Goal: Task Accomplishment & Management: Use online tool/utility

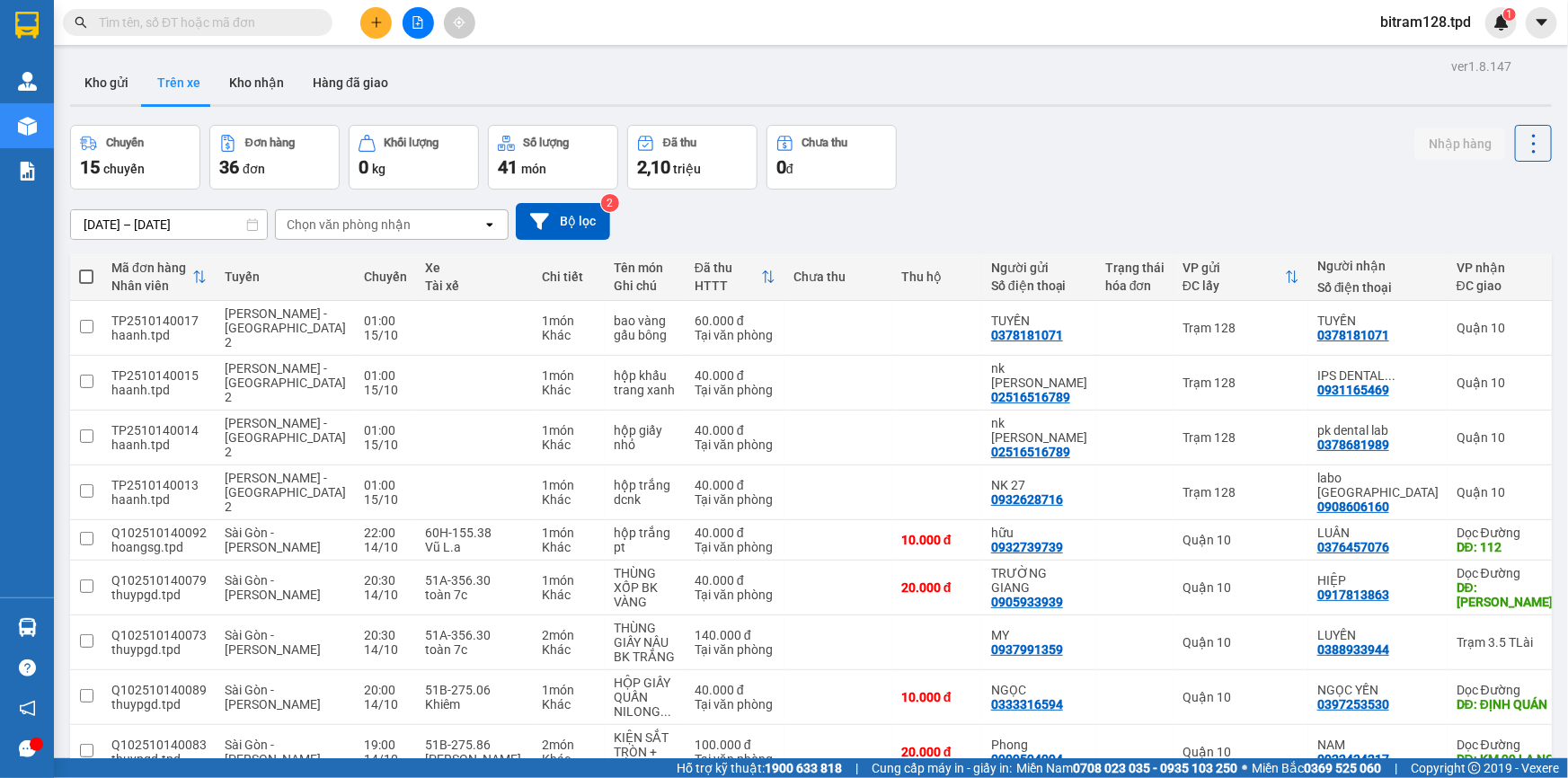
click at [57, 637] on main "ver 1.8.147 Kho gửi Trên xe Kho nhận Hàng đã giao Chuyến 15 chuyến Đơn hàng 36 …" at bounding box center [784, 379] width 1568 height 759
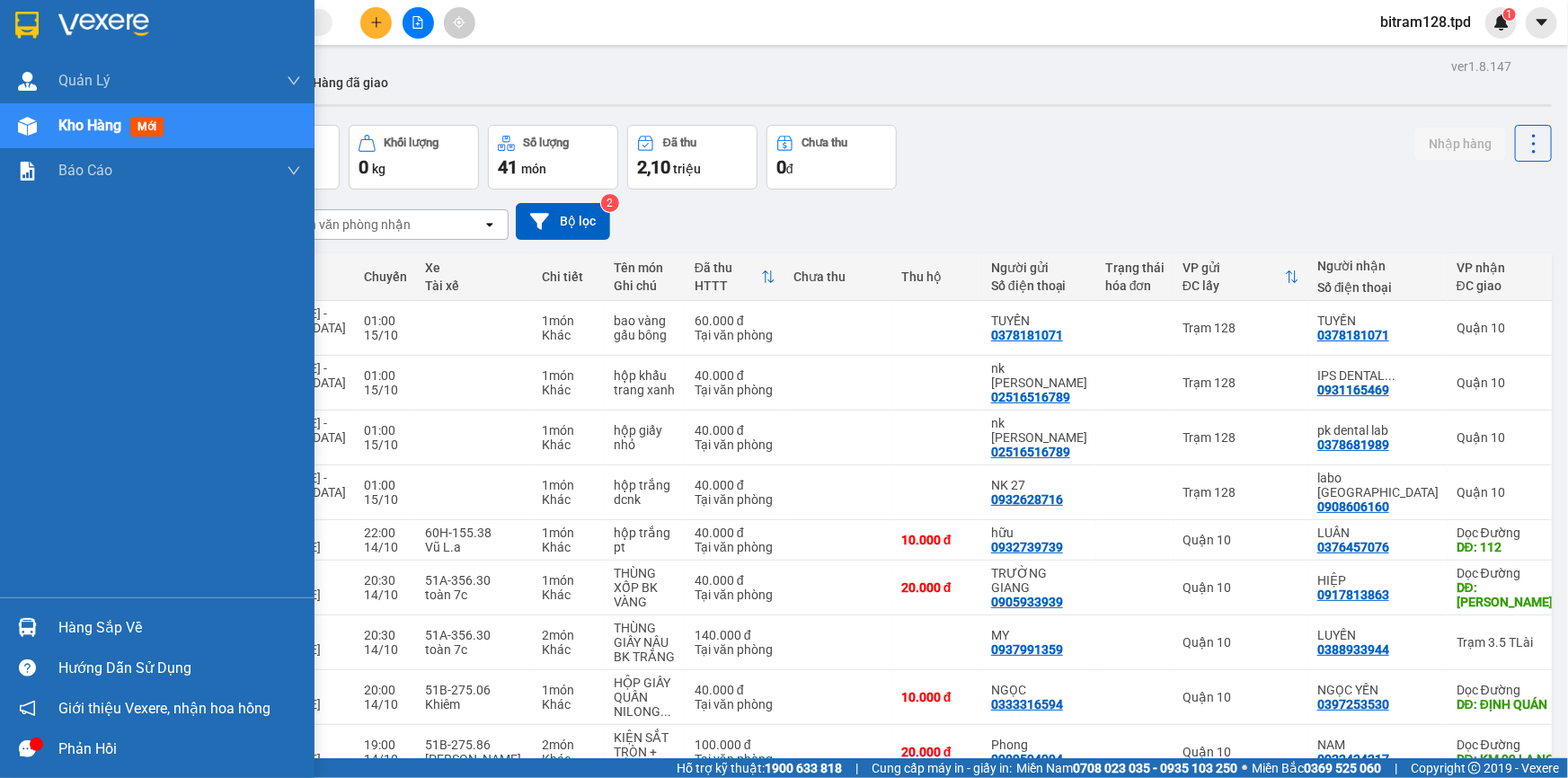
click at [39, 624] on div at bounding box center [28, 628] width 31 height 31
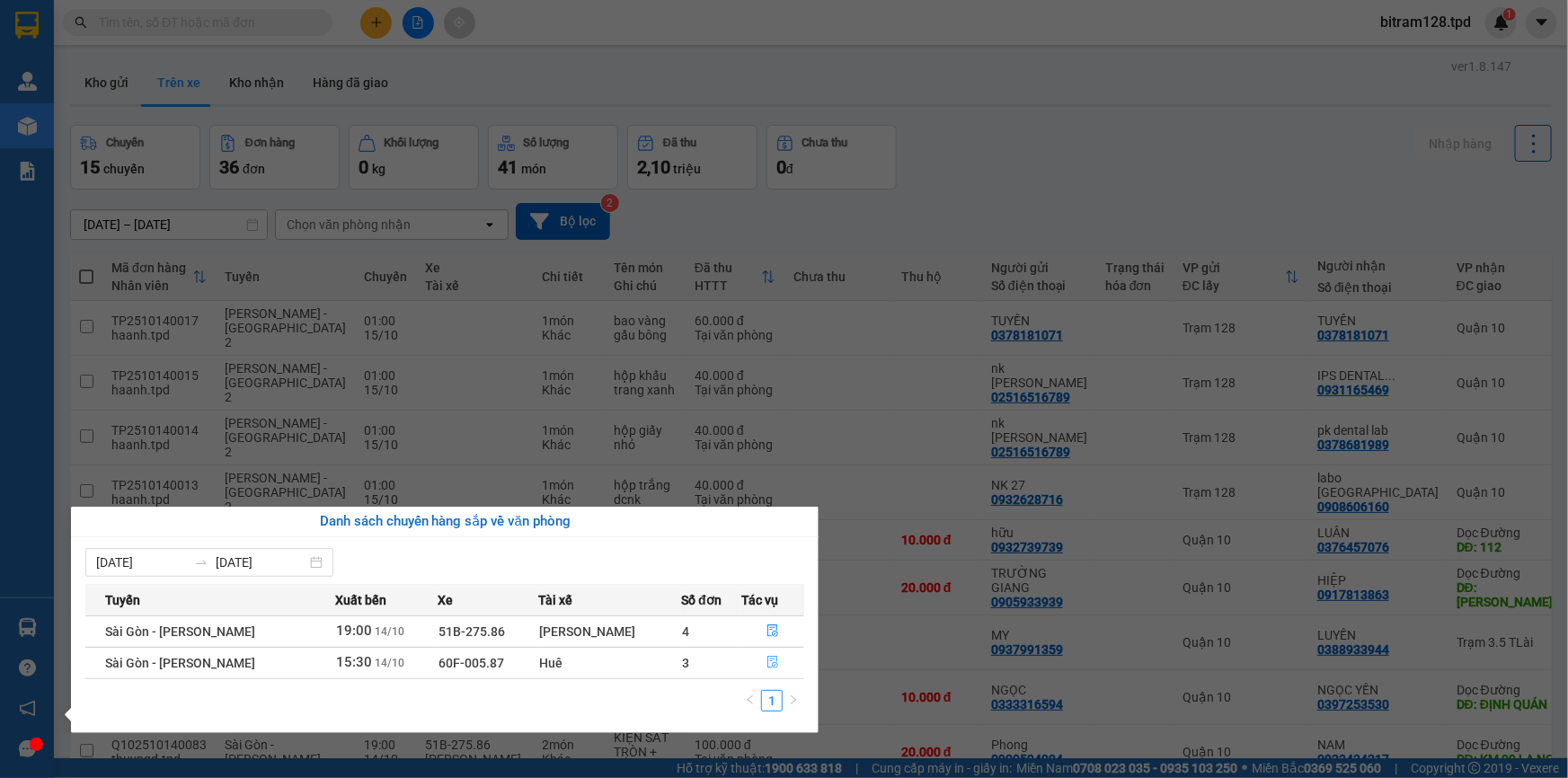
click at [762, 660] on button "button" at bounding box center [773, 662] width 61 height 28
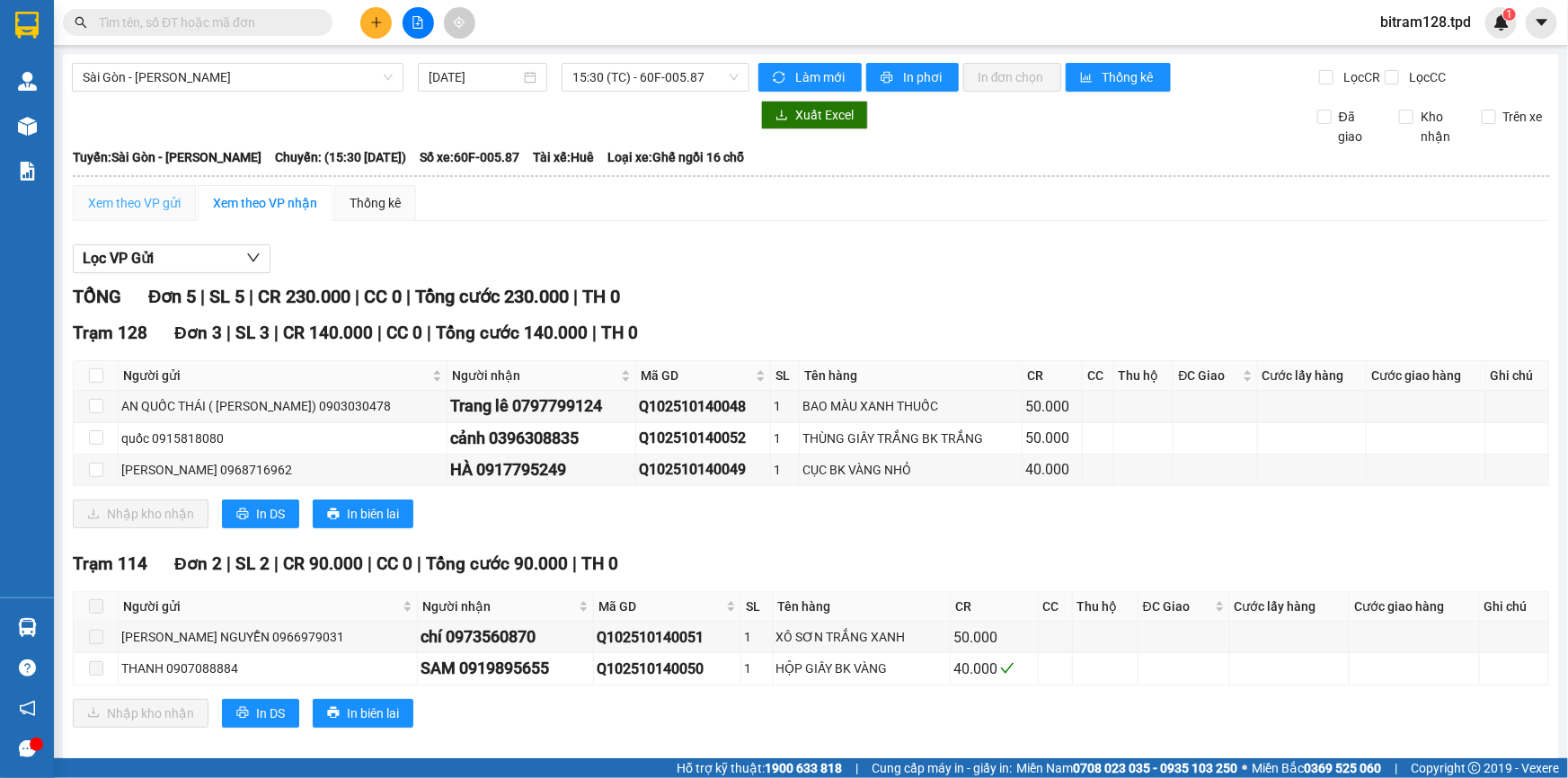
click at [154, 188] on div "Xem theo VP gửi" at bounding box center [134, 203] width 123 height 36
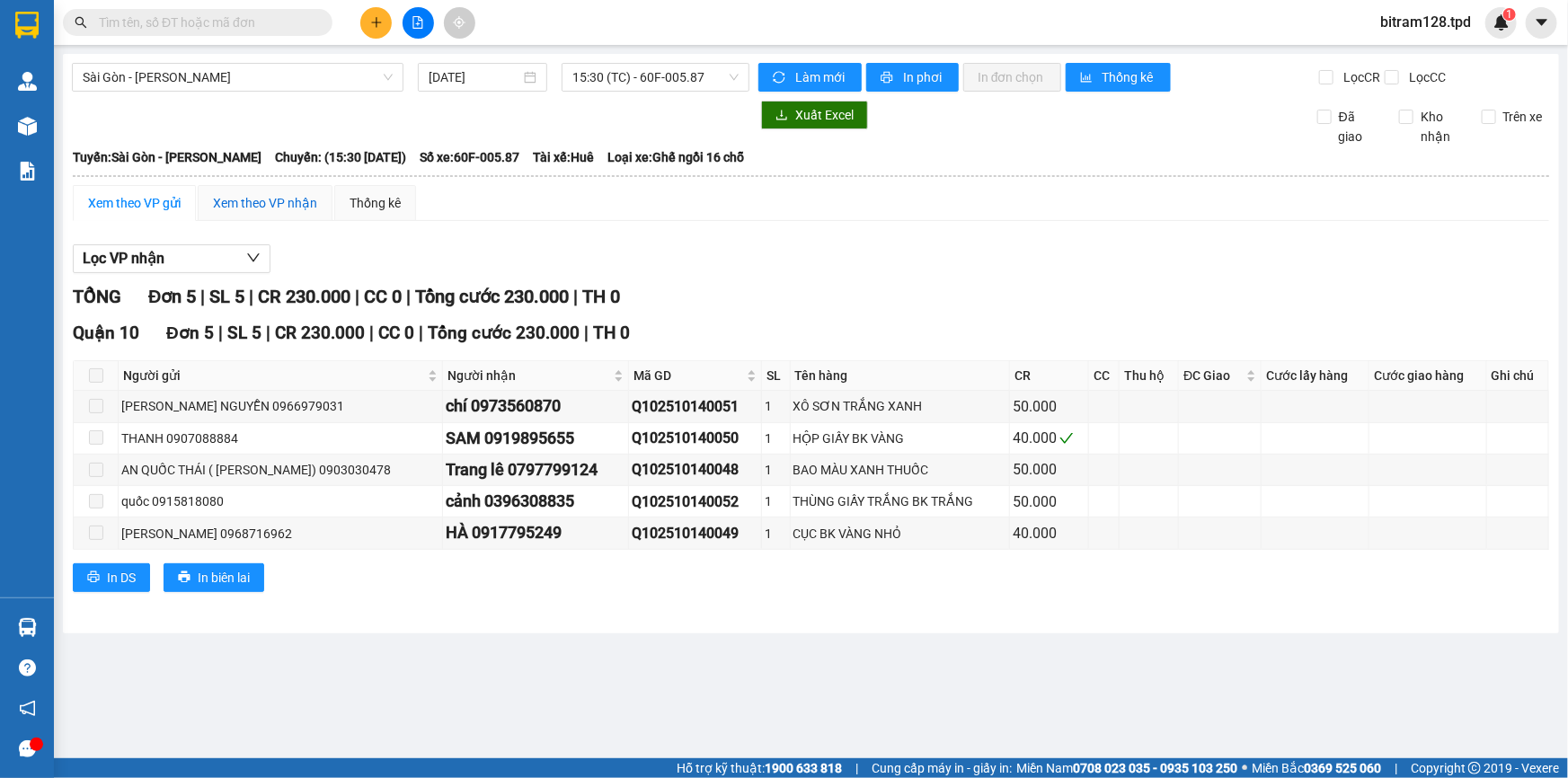
click at [228, 209] on div "Xem theo VP nhận" at bounding box center [265, 204] width 105 height 20
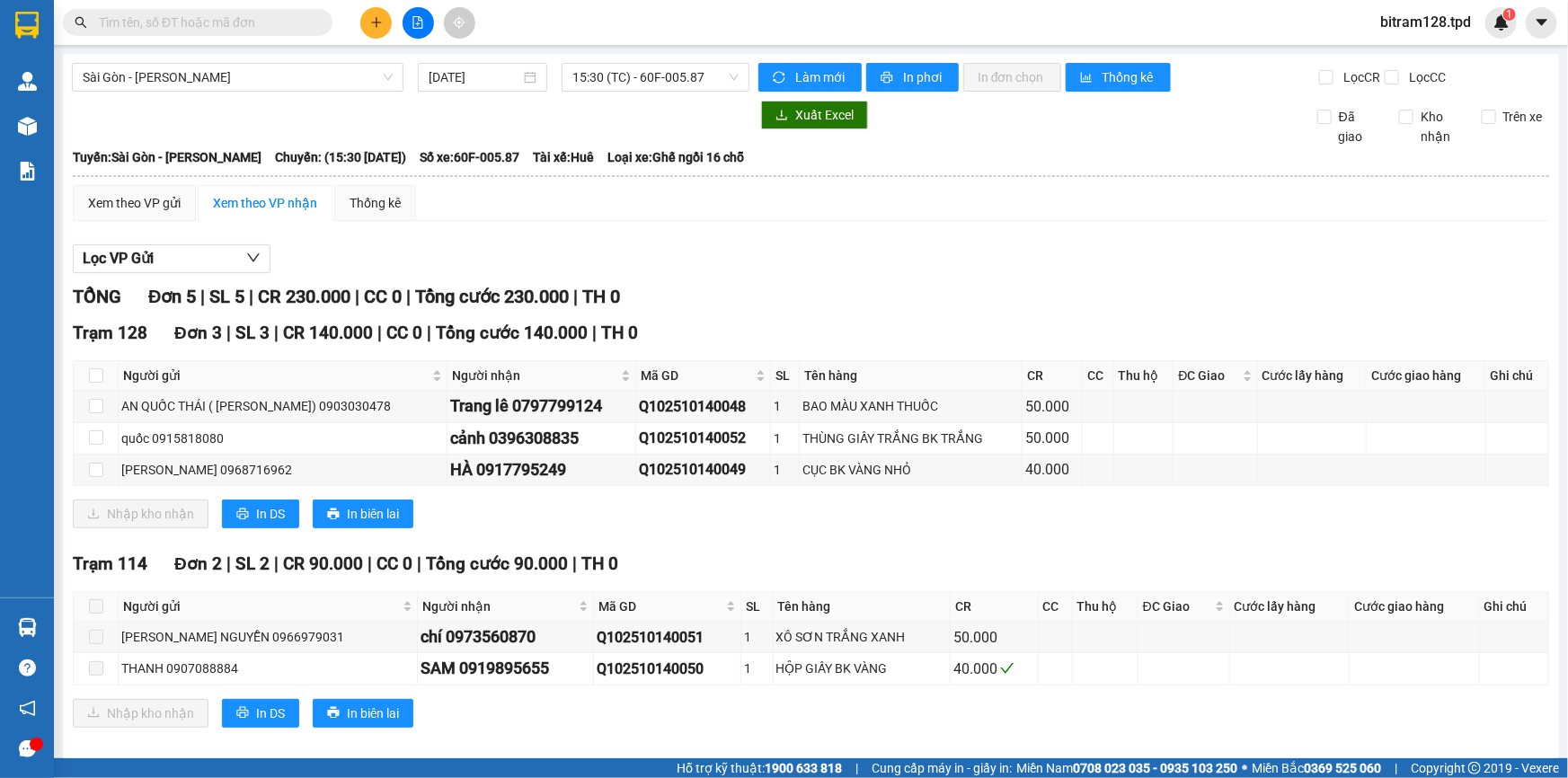
scroll to position [18, 0]
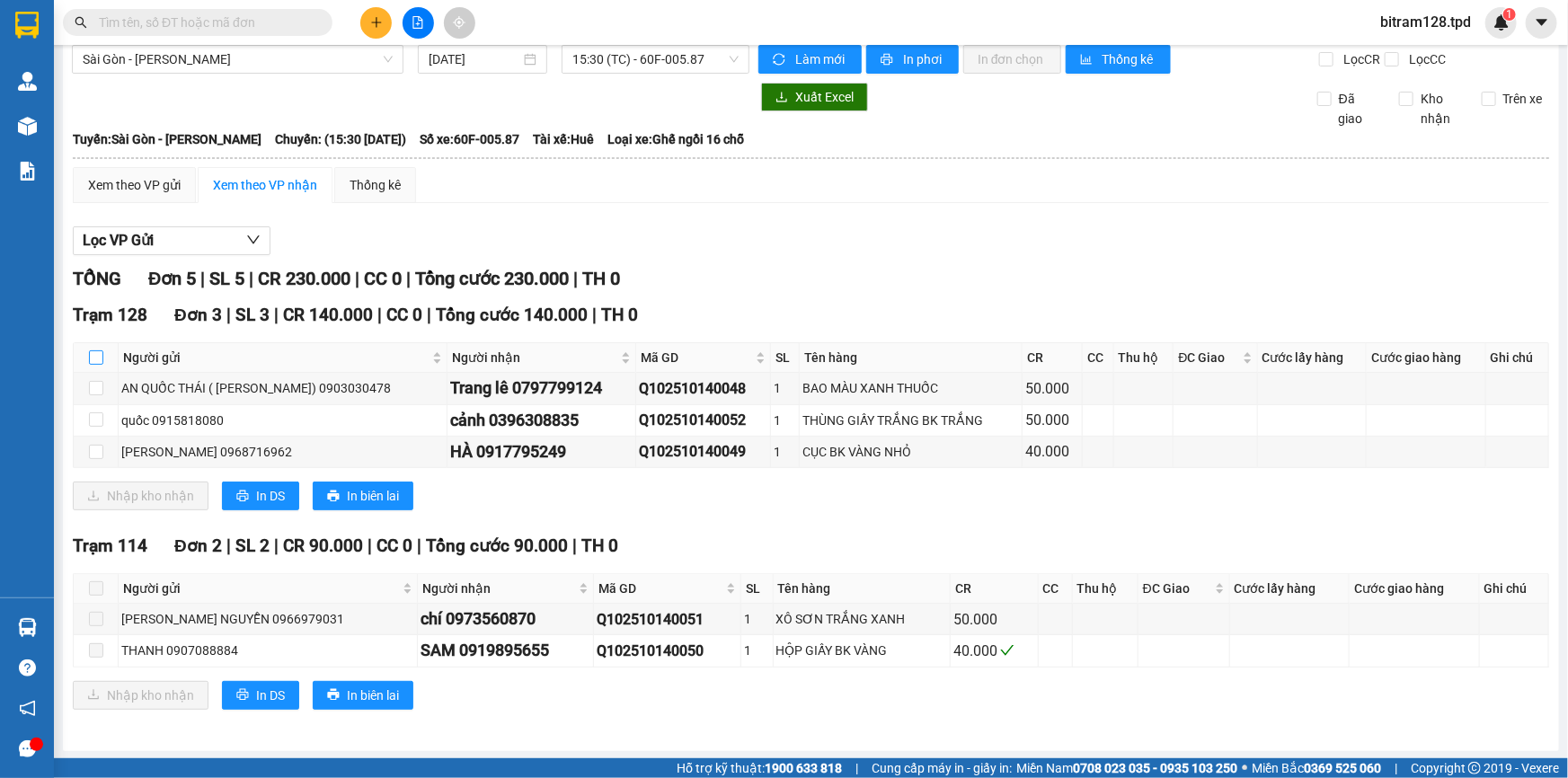
click at [94, 351] on input "checkbox" at bounding box center [96, 358] width 15 height 15
checkbox input "true"
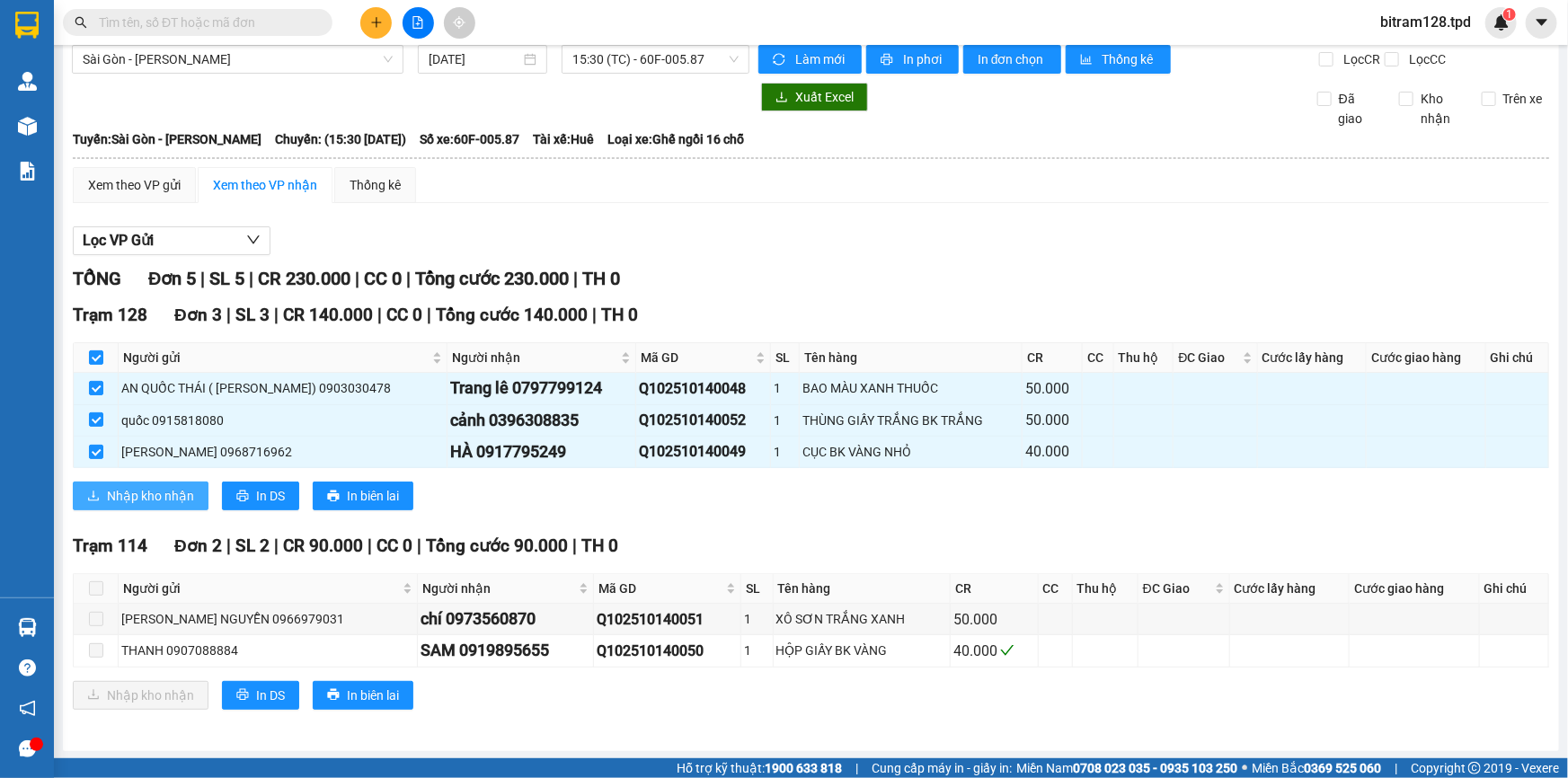
click at [113, 486] on span "Nhập kho nhận" at bounding box center [150, 496] width 87 height 20
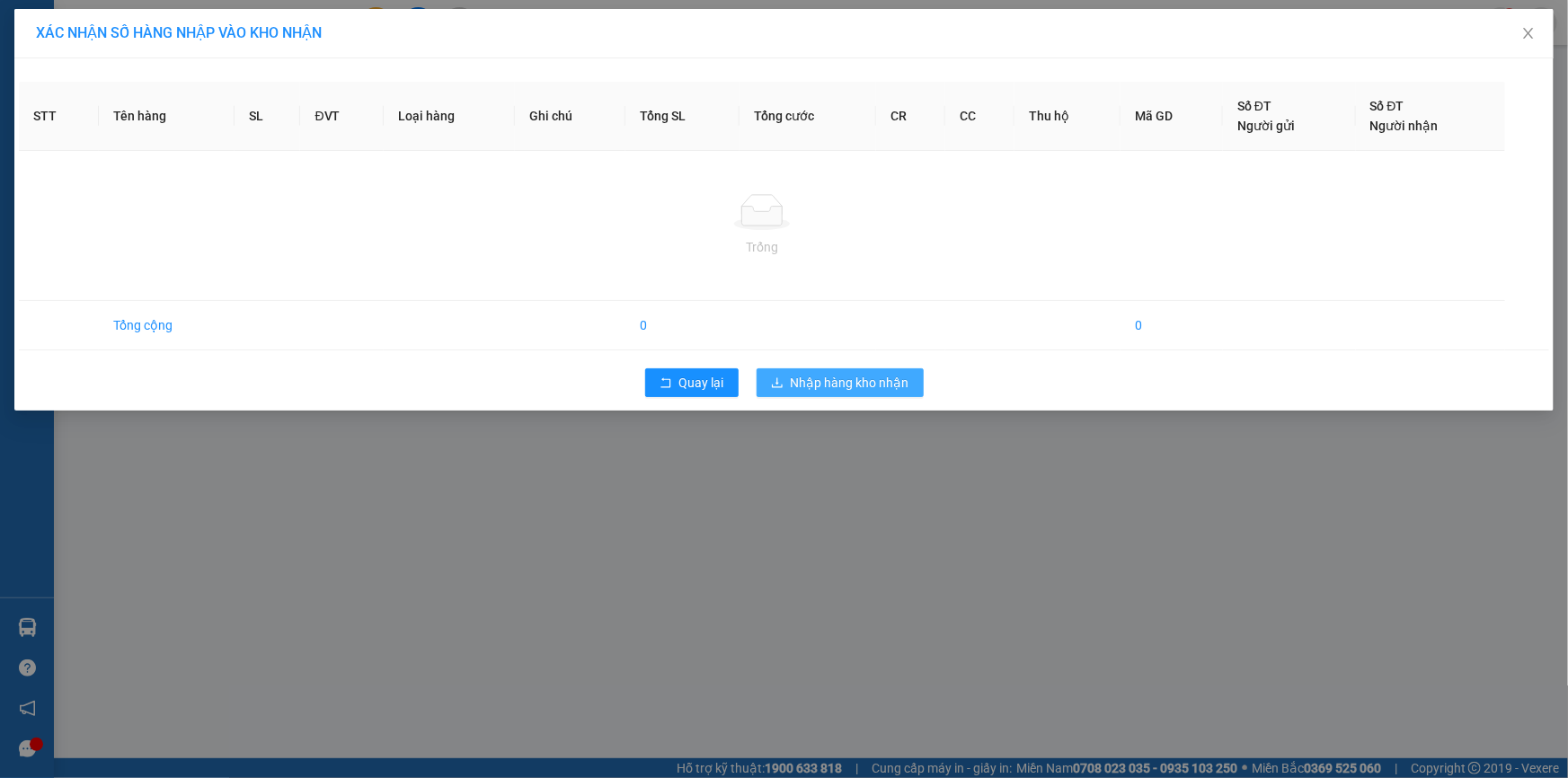
click at [814, 389] on span "Nhập hàng kho nhận" at bounding box center [850, 383] width 118 height 20
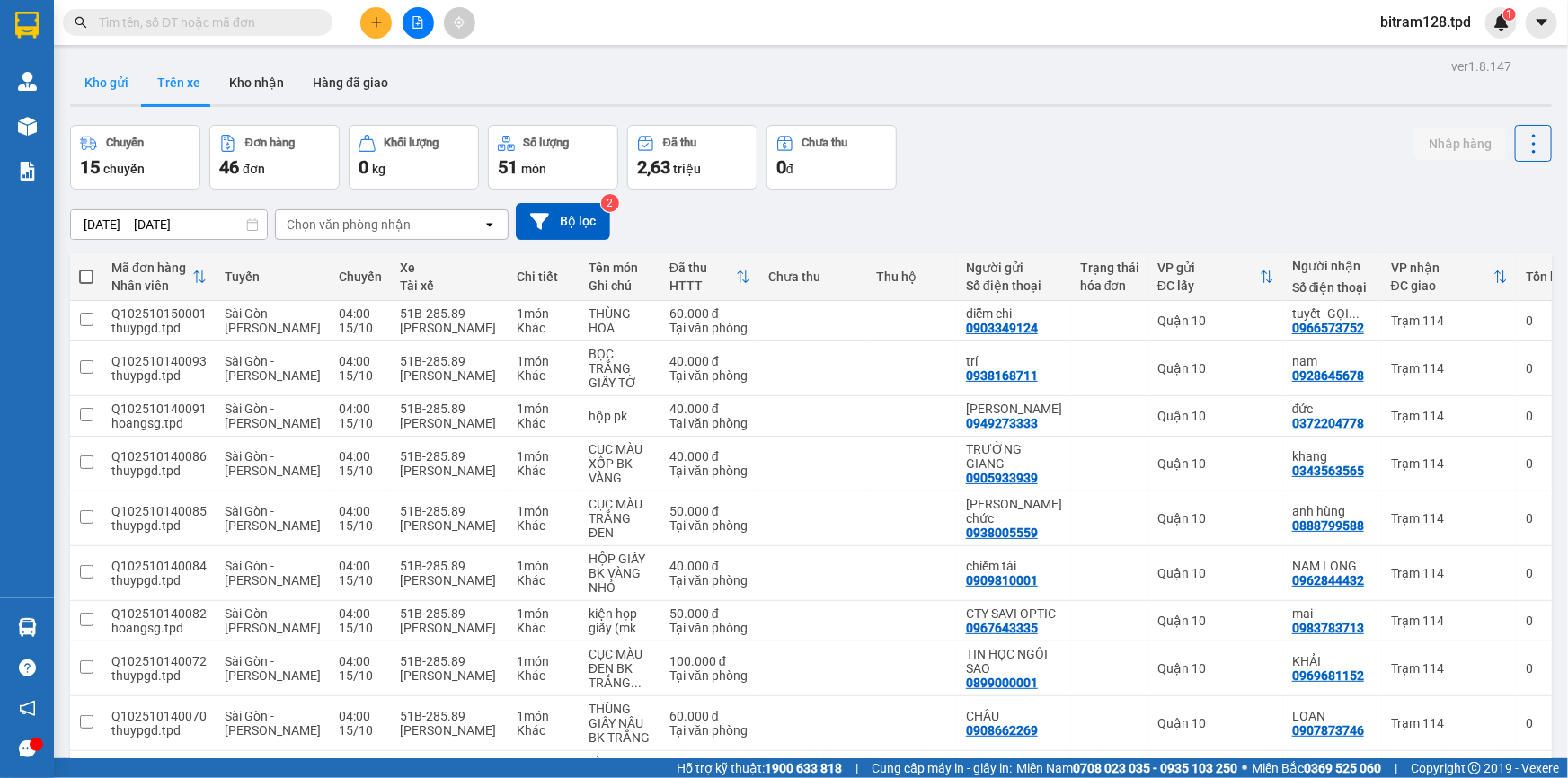
click at [116, 85] on button "Kho gửi" at bounding box center [106, 83] width 72 height 43
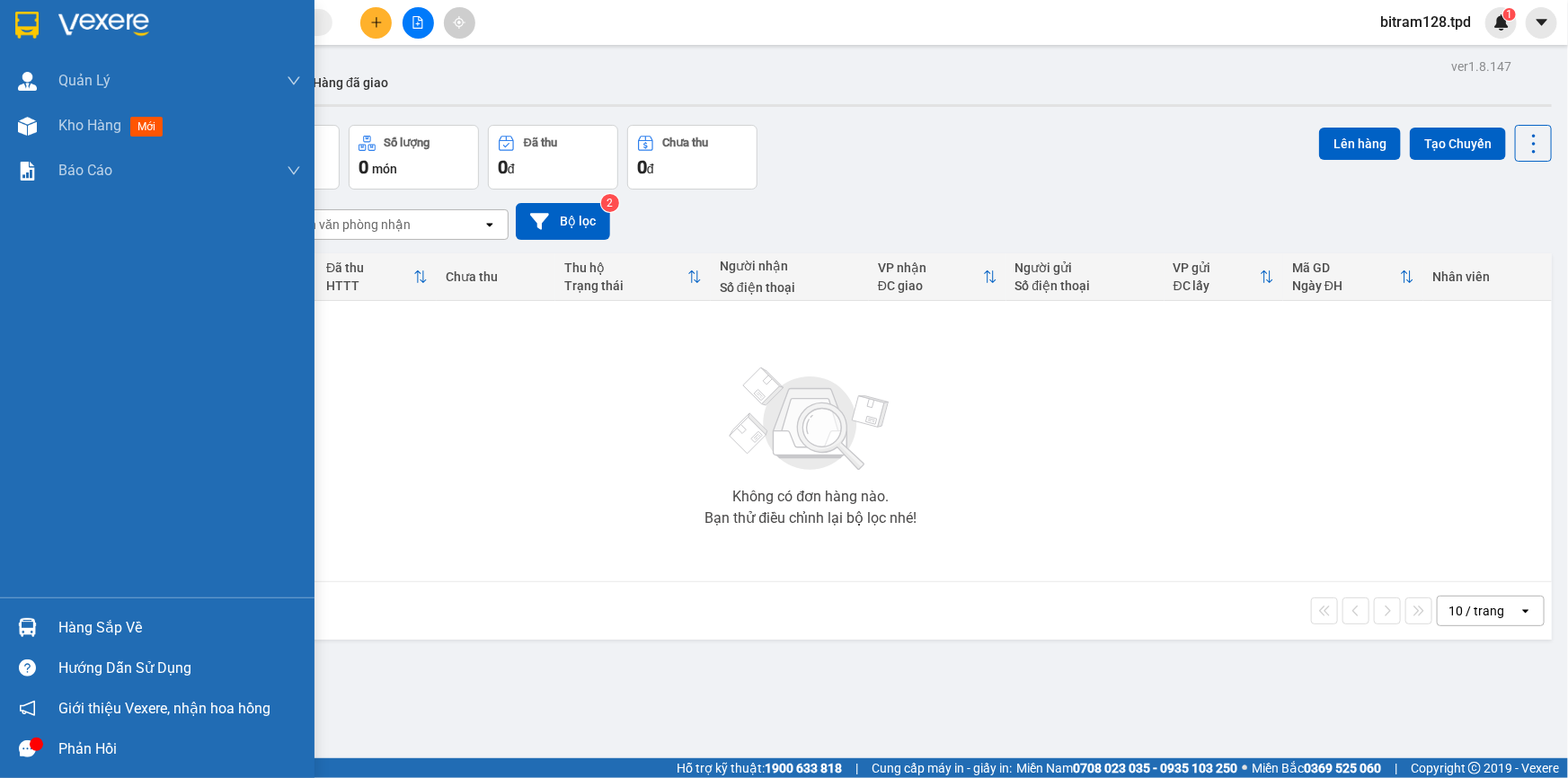
click at [36, 624] on div at bounding box center [28, 628] width 31 height 31
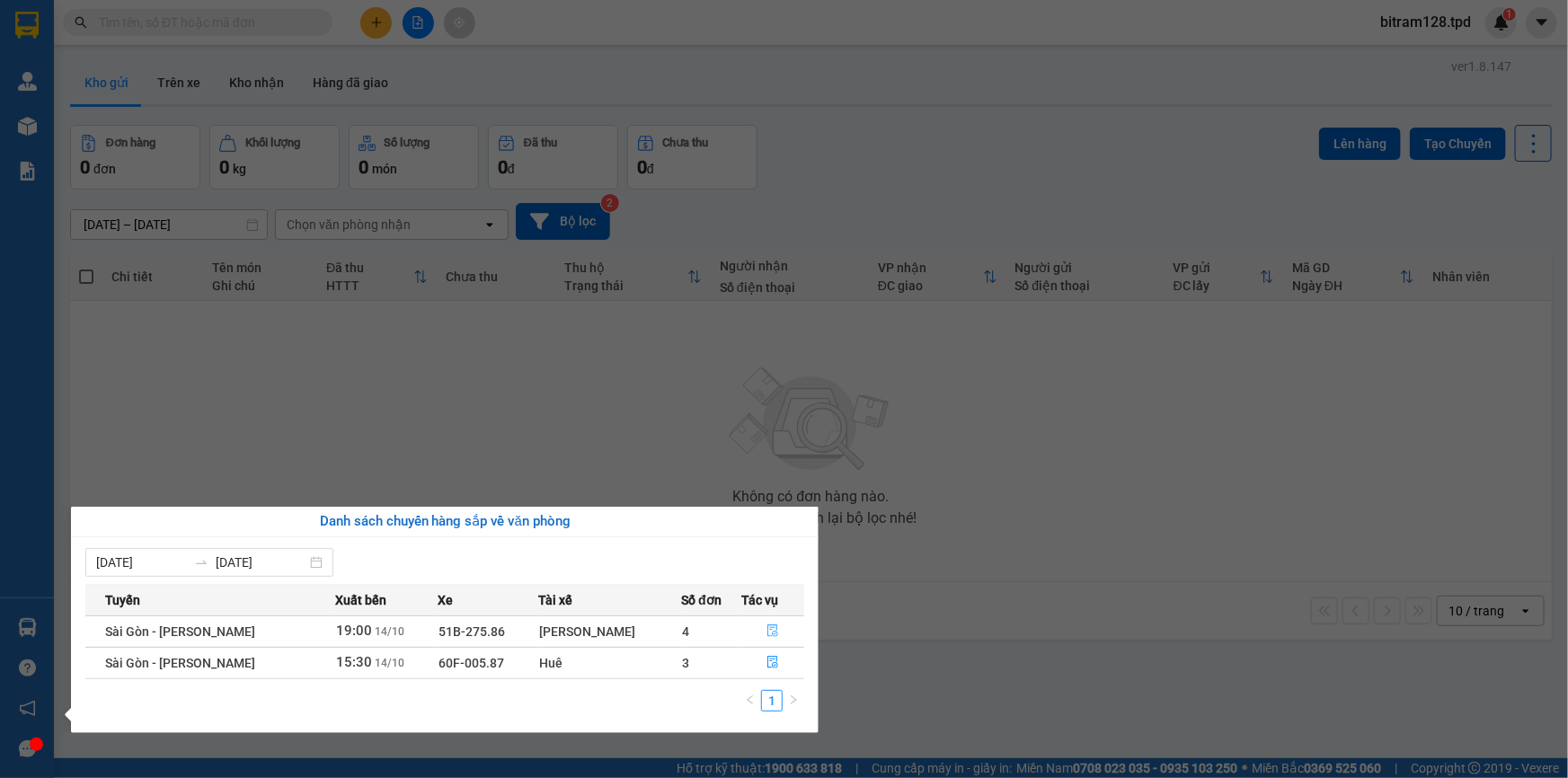
click at [772, 635] on icon "file-done" at bounding box center [773, 631] width 13 height 13
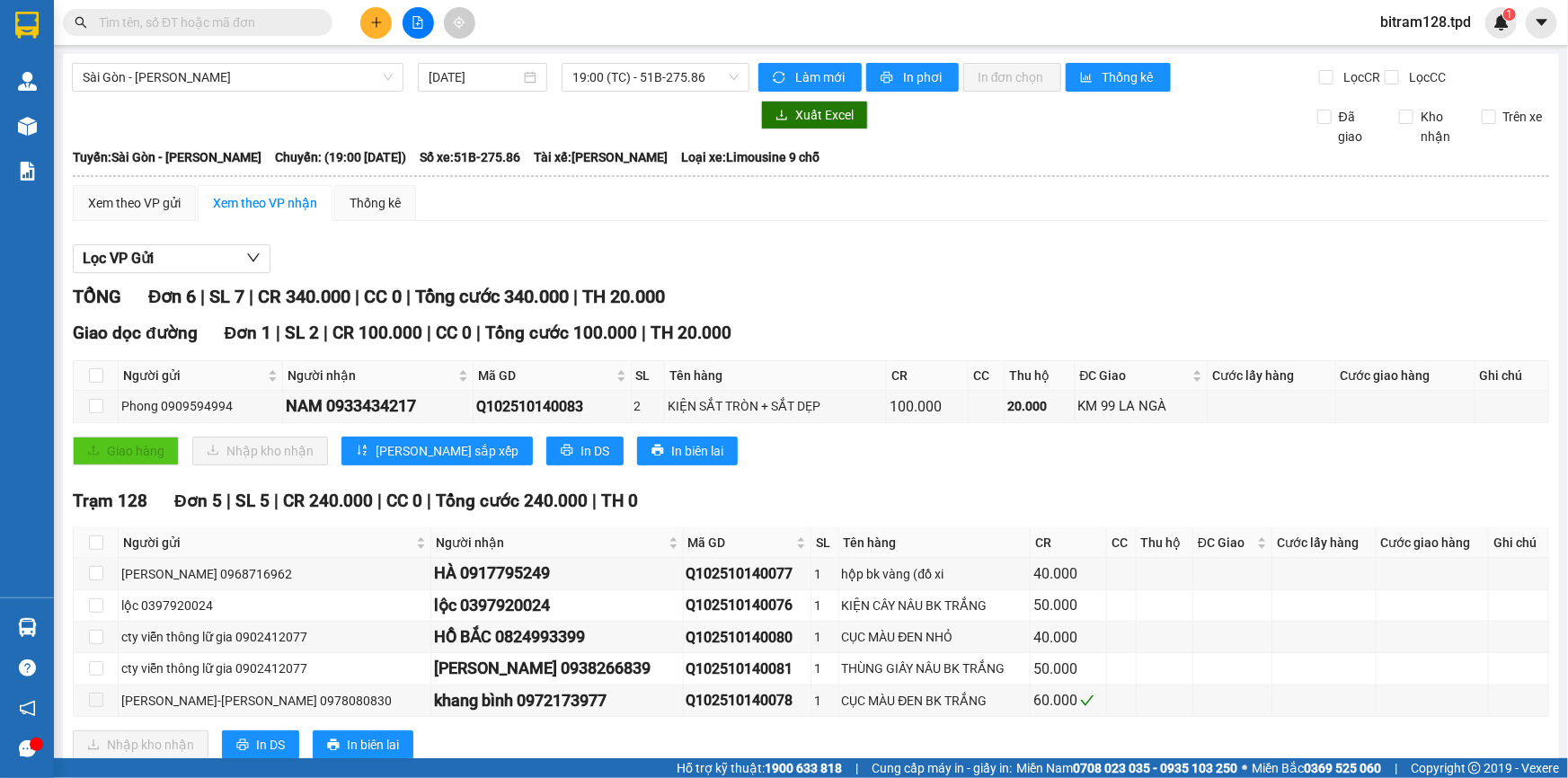
scroll to position [49, 0]
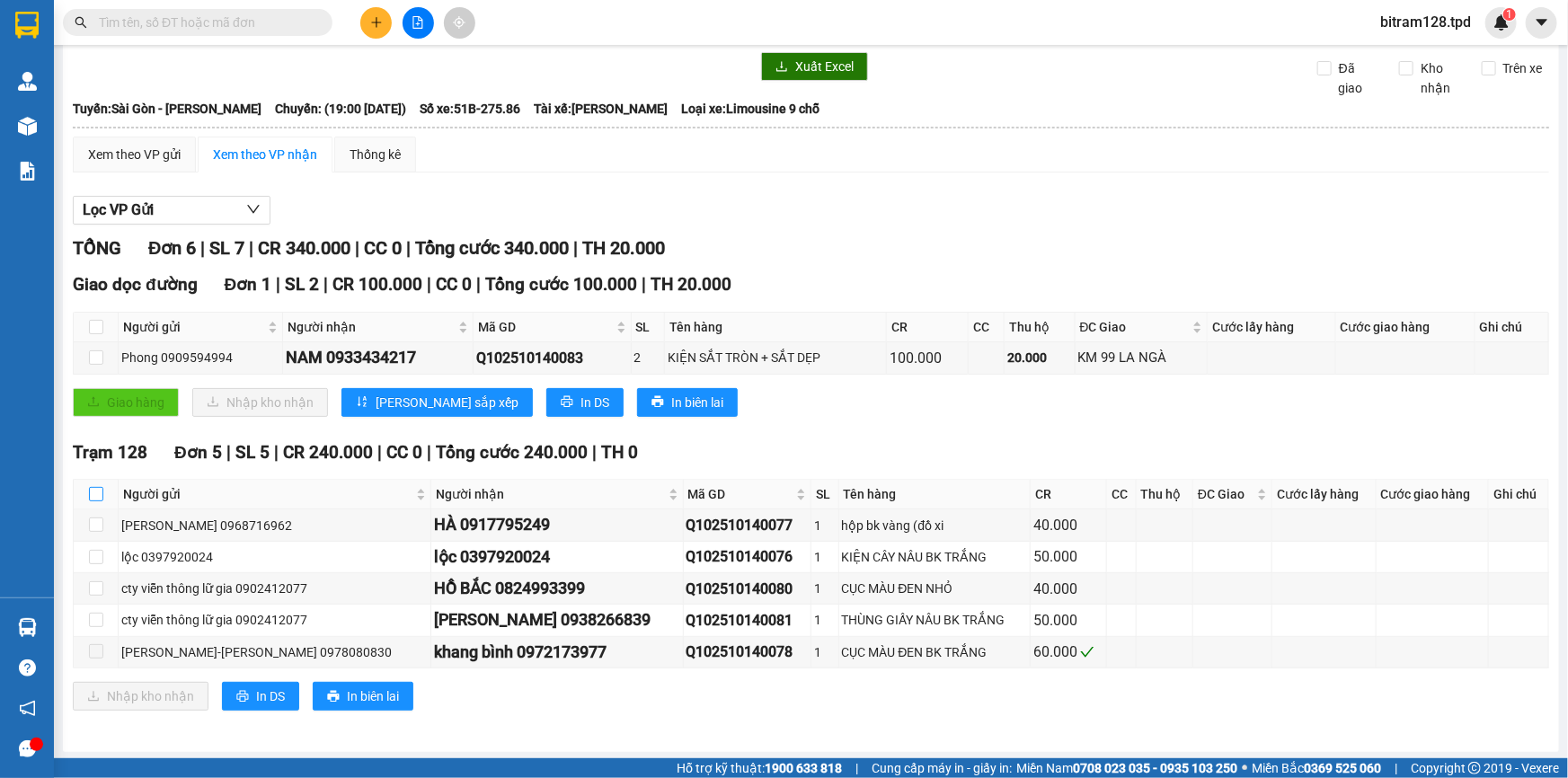
click at [90, 494] on input "checkbox" at bounding box center [96, 495] width 15 height 15
checkbox input "true"
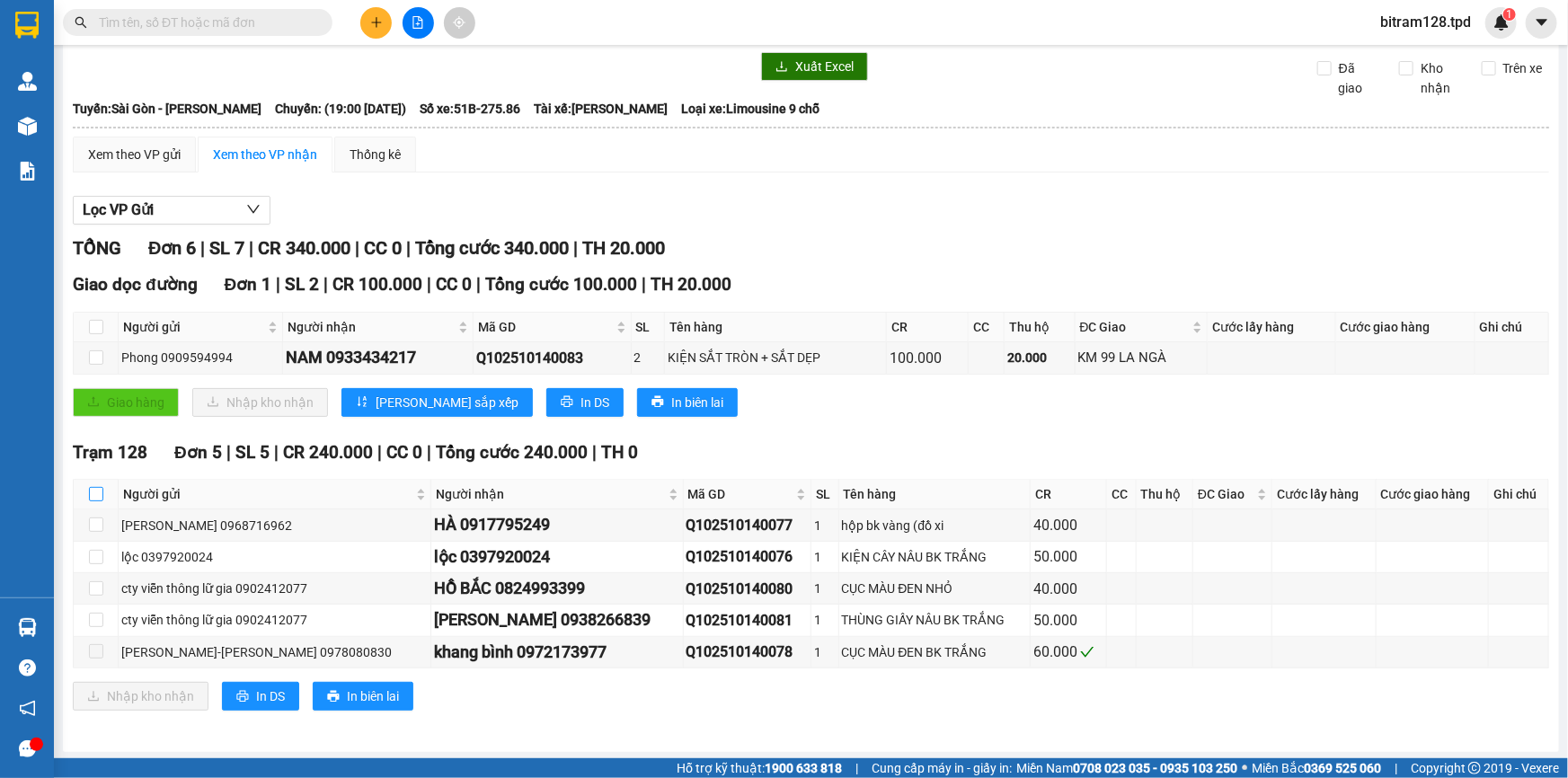
checkbox input "true"
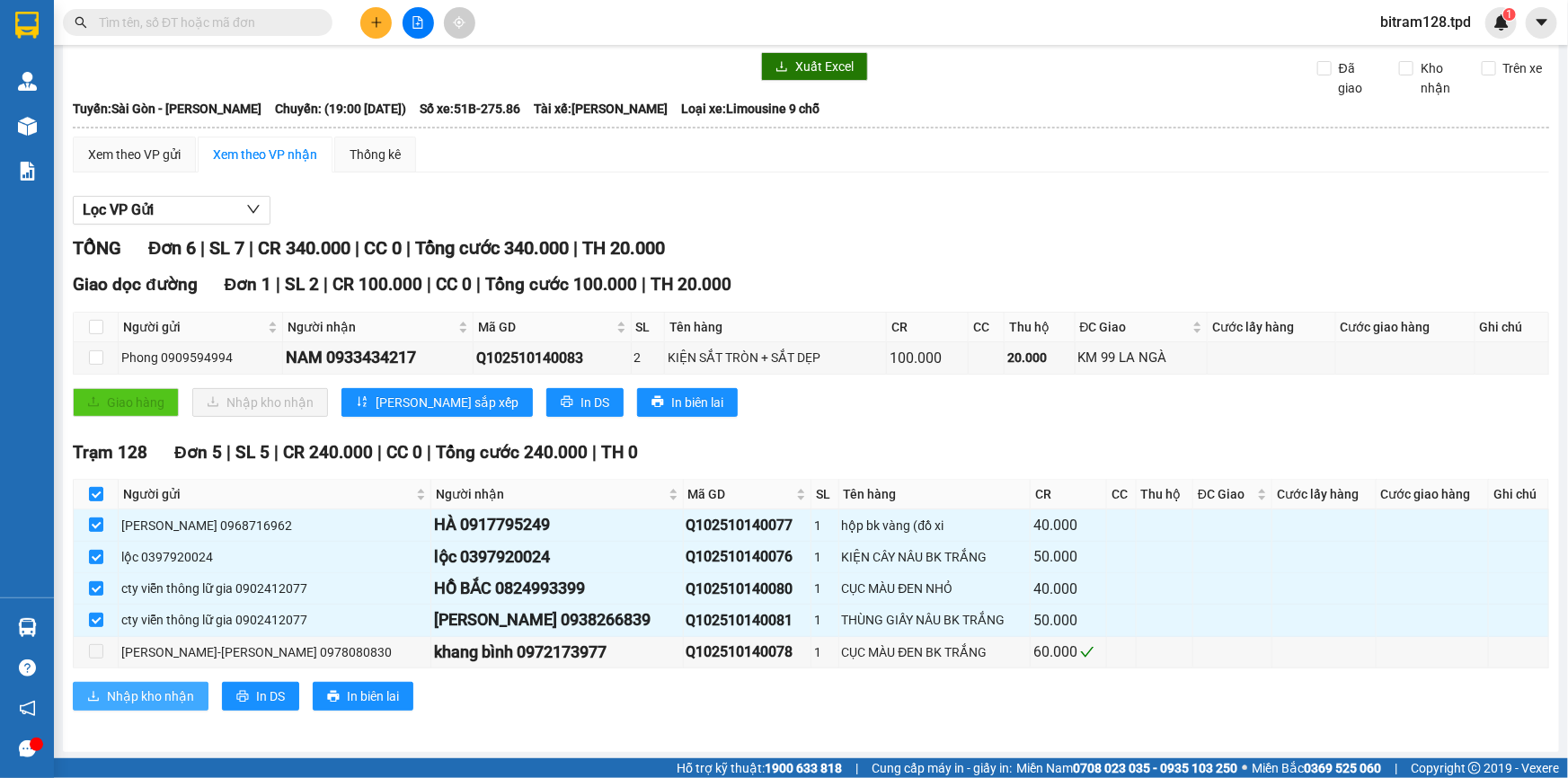
click at [178, 684] on button "Nhập kho nhận" at bounding box center [140, 696] width 136 height 28
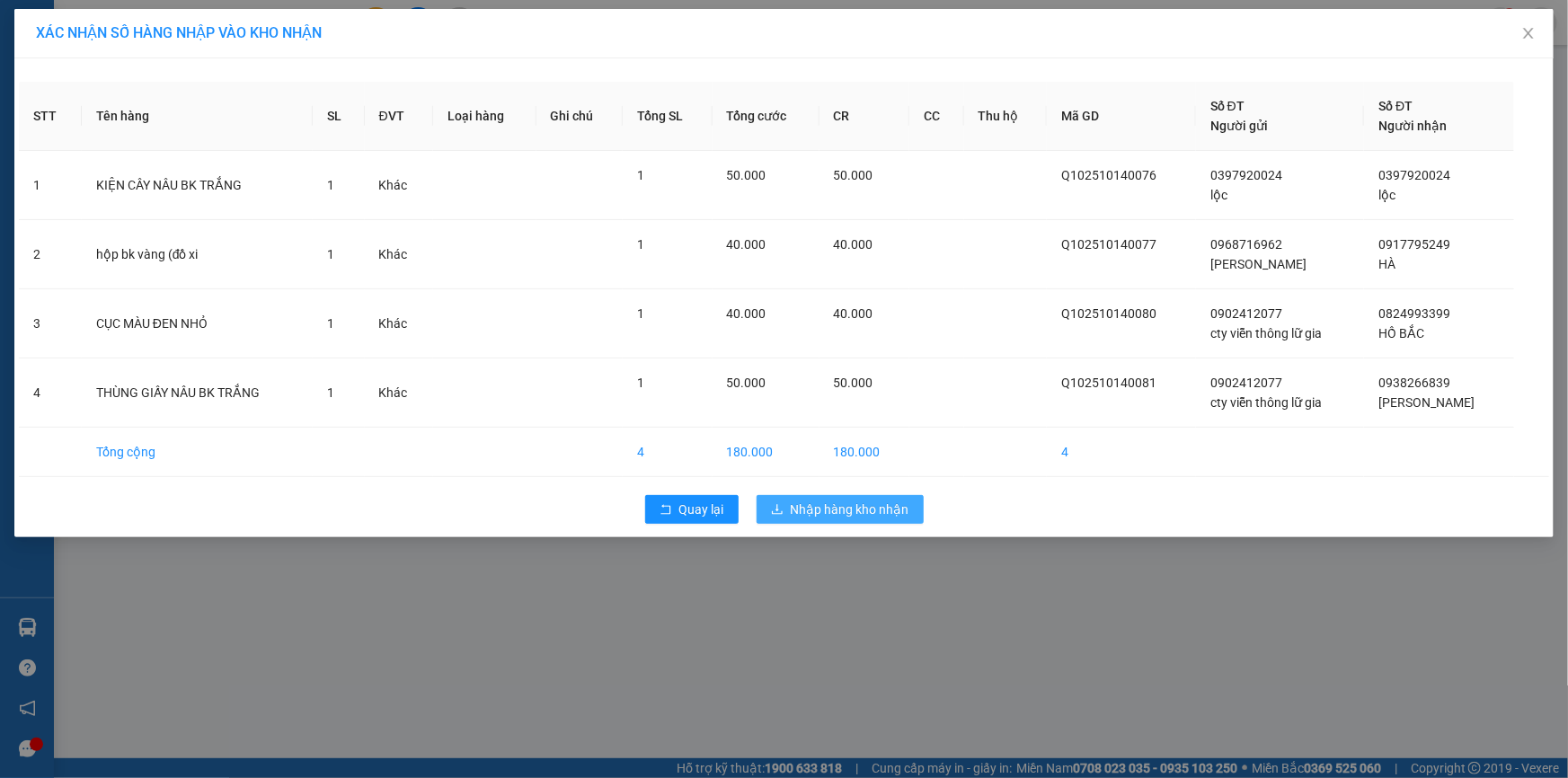
click at [840, 506] on span "Nhập hàng kho nhận" at bounding box center [850, 510] width 118 height 20
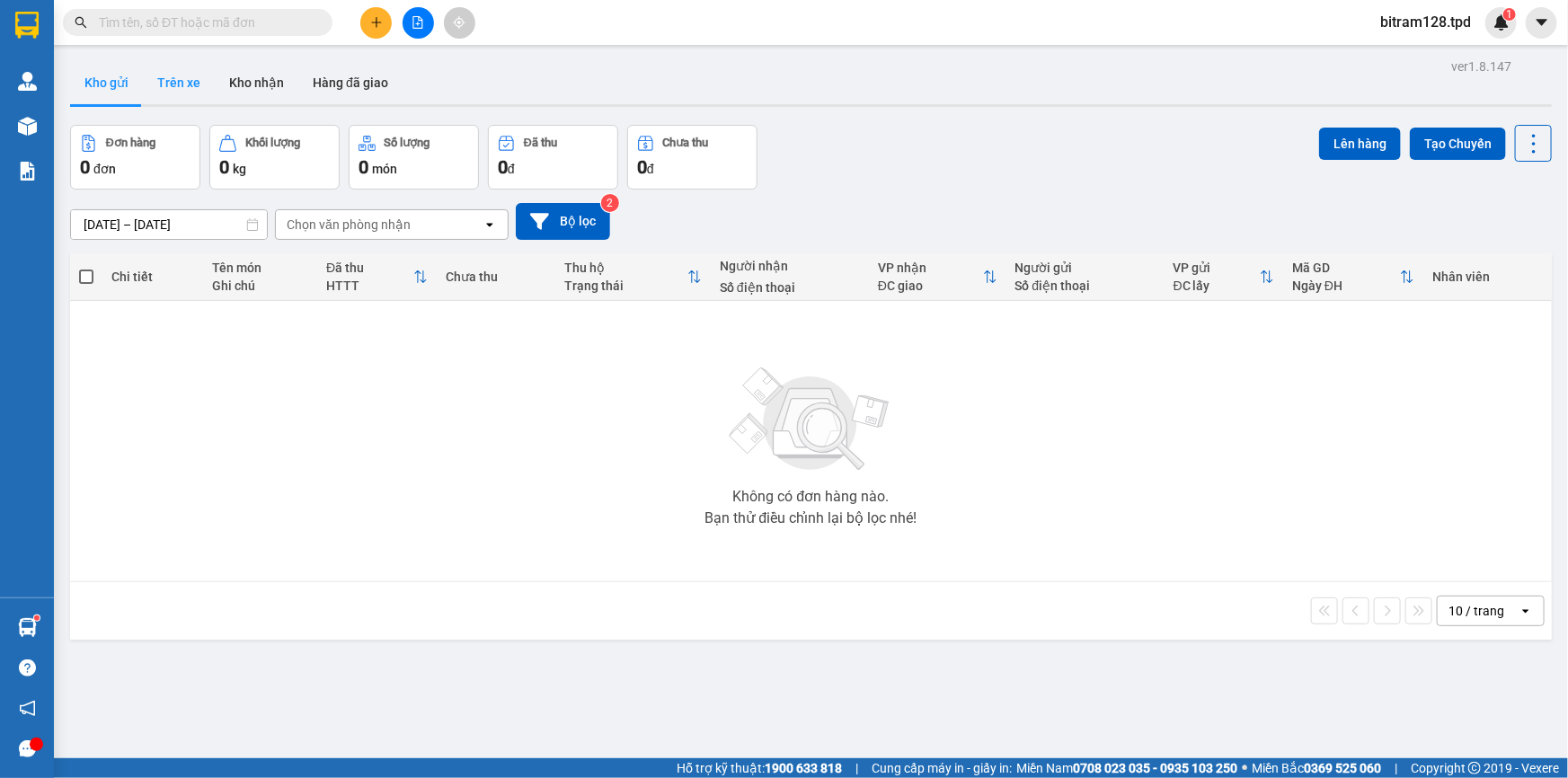
click at [172, 92] on button "Trên xe" at bounding box center [179, 83] width 72 height 43
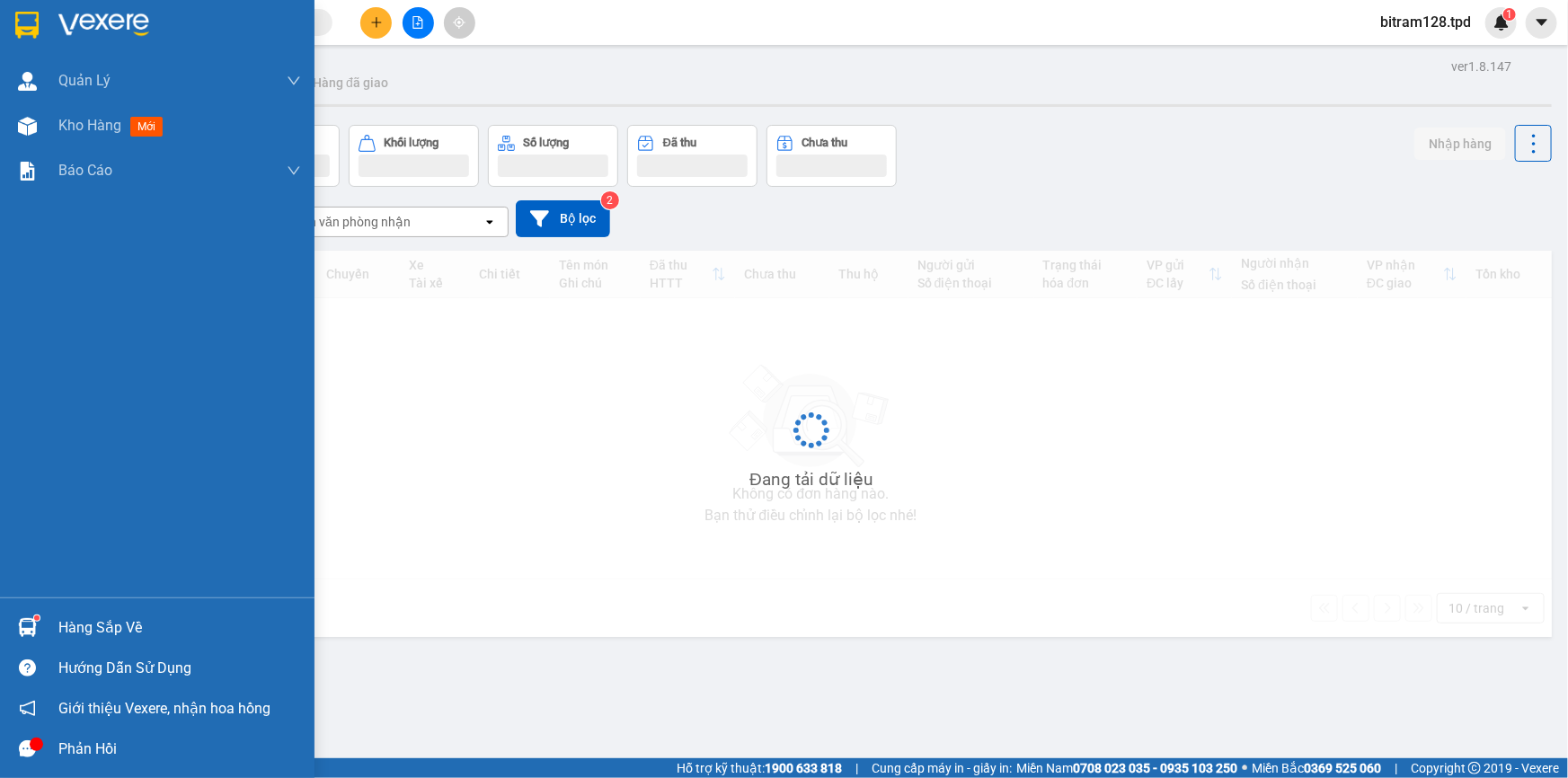
click at [80, 630] on div "Hàng sắp về" at bounding box center [180, 628] width 242 height 27
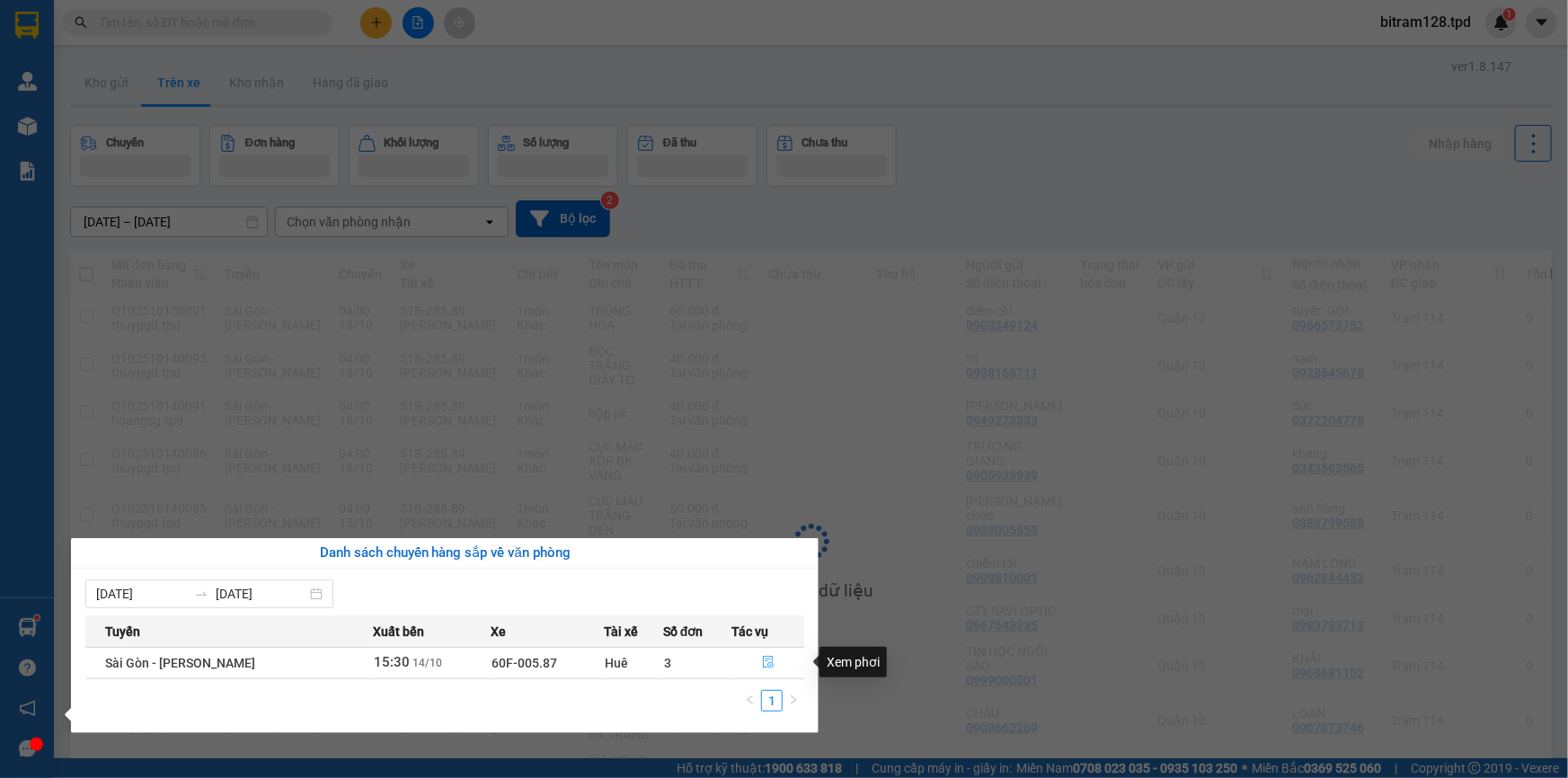
click at [756, 656] on button "button" at bounding box center [768, 662] width 71 height 28
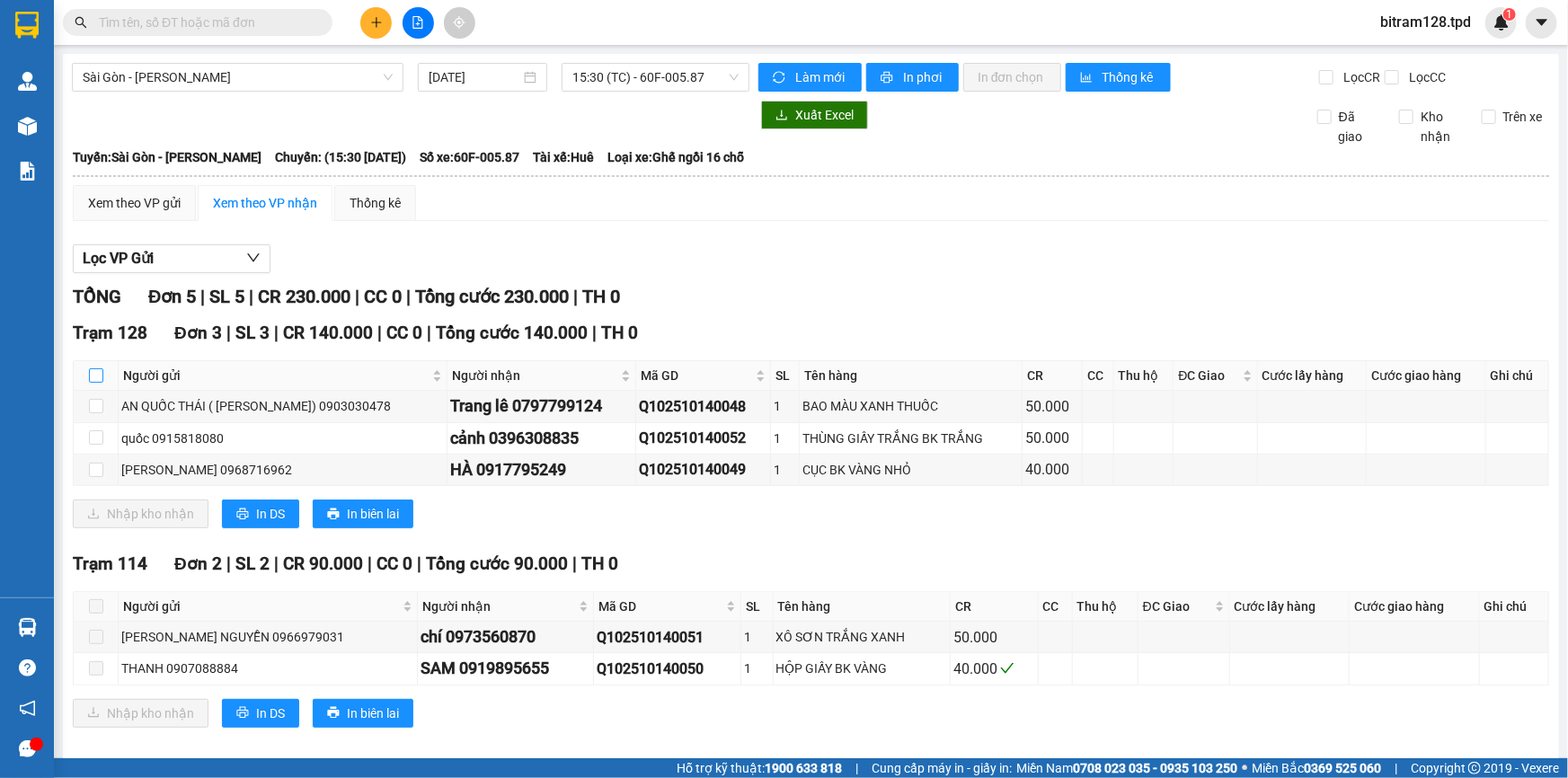
click at [101, 366] on label at bounding box center [96, 376] width 15 height 20
click at [101, 369] on input "checkbox" at bounding box center [96, 376] width 15 height 15
checkbox input "true"
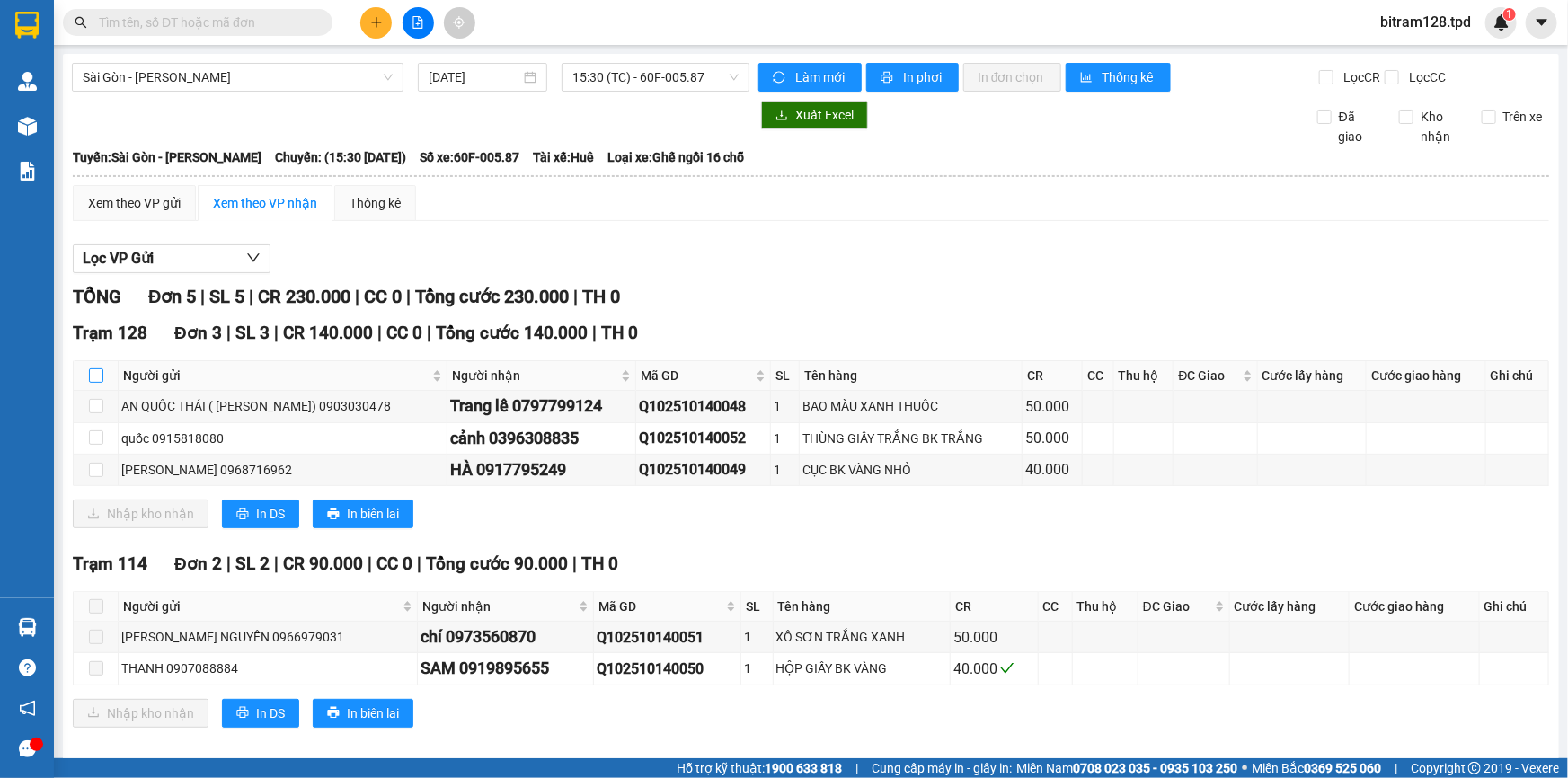
checkbox input "true"
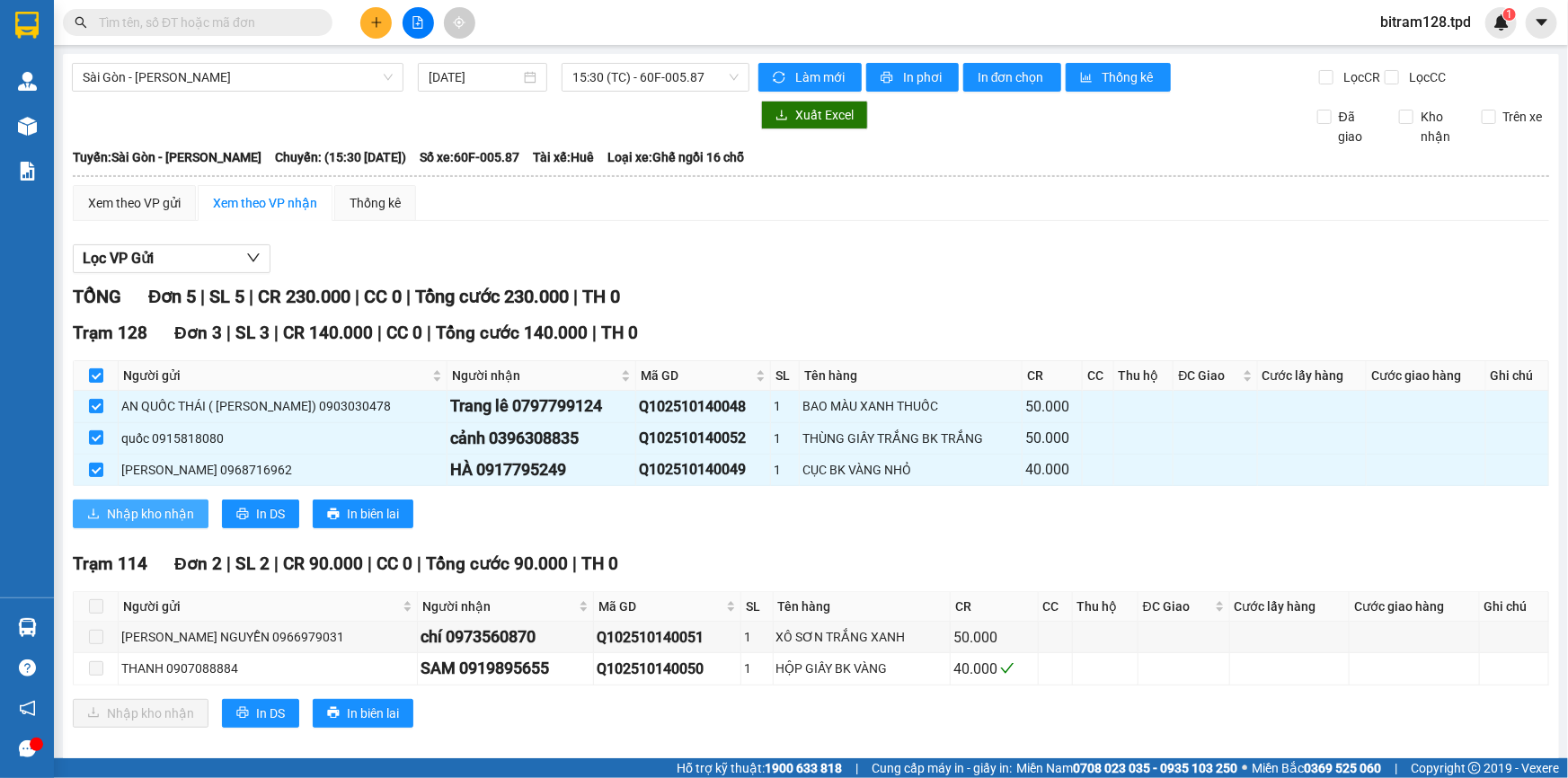
click at [118, 515] on span "Nhập kho nhận" at bounding box center [150, 515] width 87 height 20
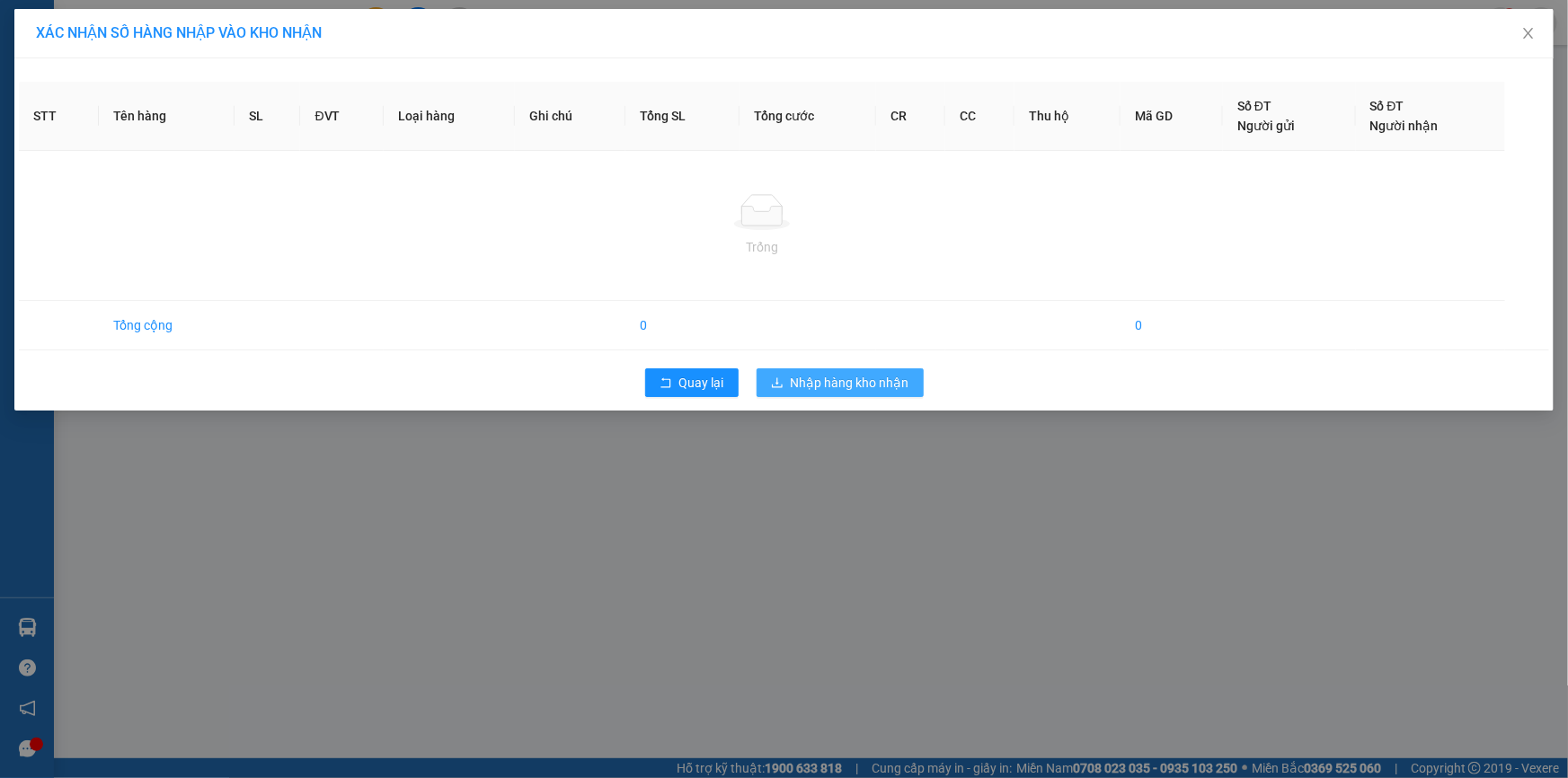
click at [820, 376] on span "Nhập hàng kho nhận" at bounding box center [850, 383] width 118 height 20
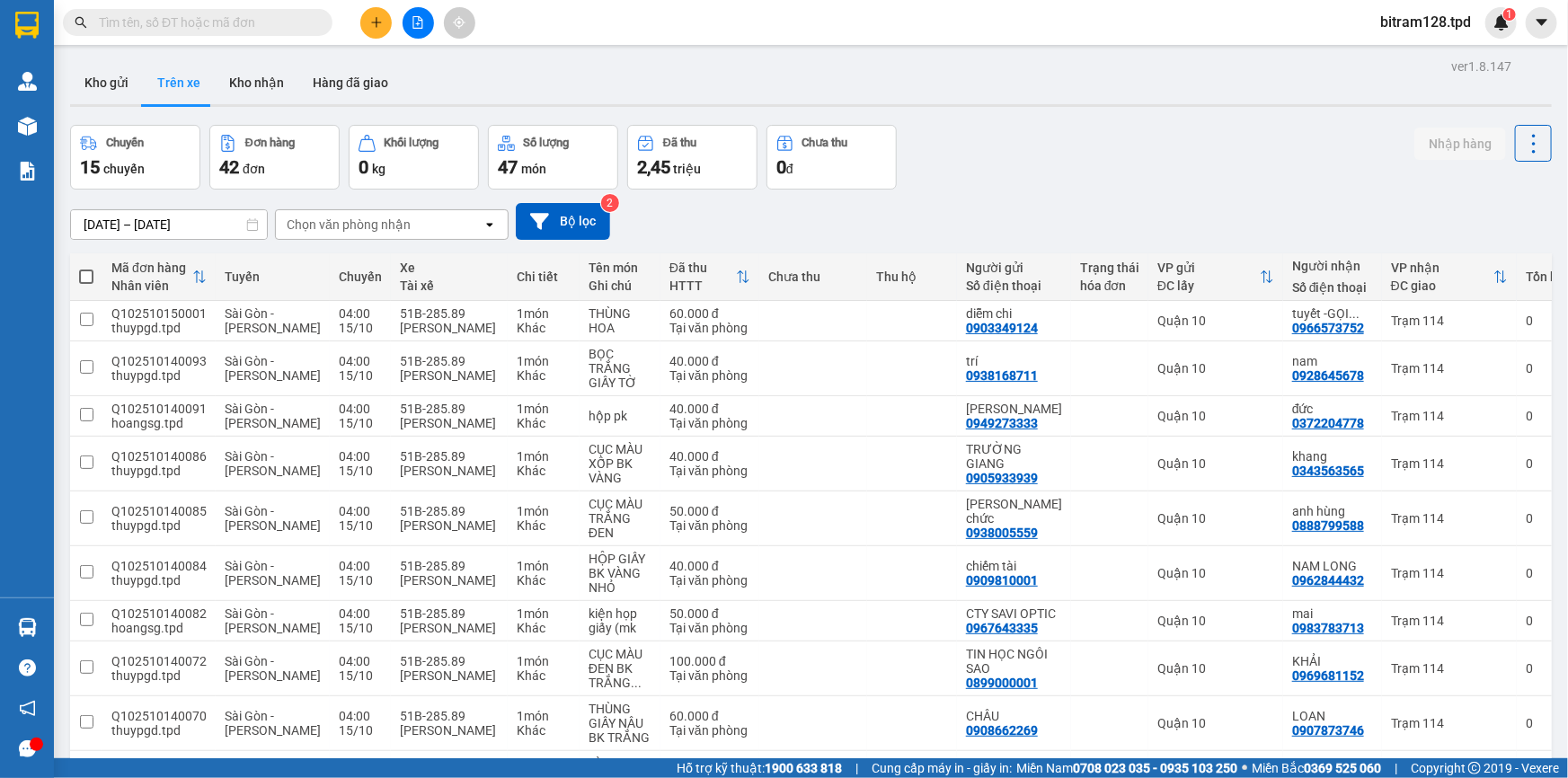
click at [168, 29] on input "text" at bounding box center [205, 23] width 212 height 20
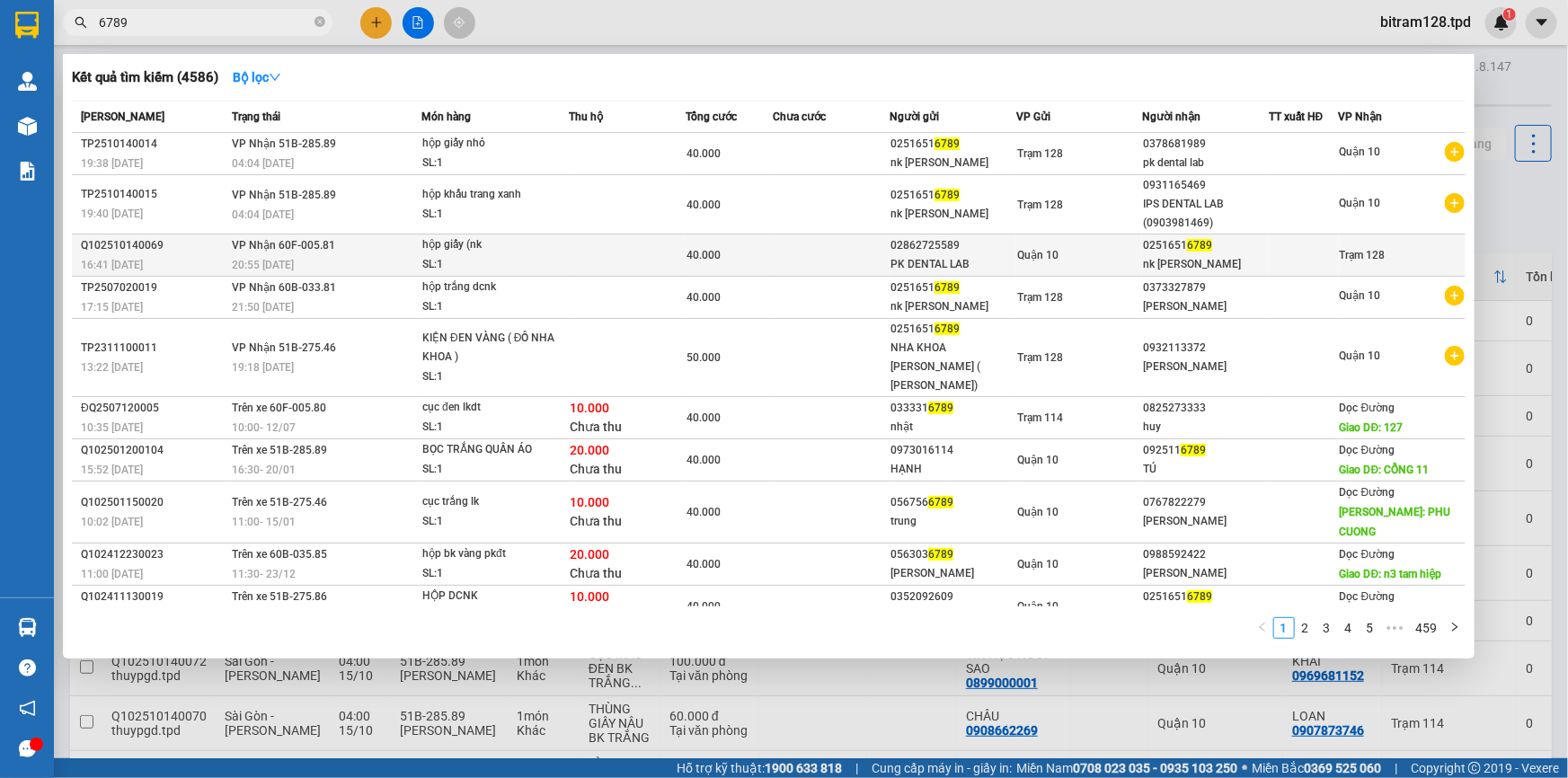
type input "6789"
click at [1006, 260] on div "PK DENTAL LAB" at bounding box center [953, 264] width 125 height 19
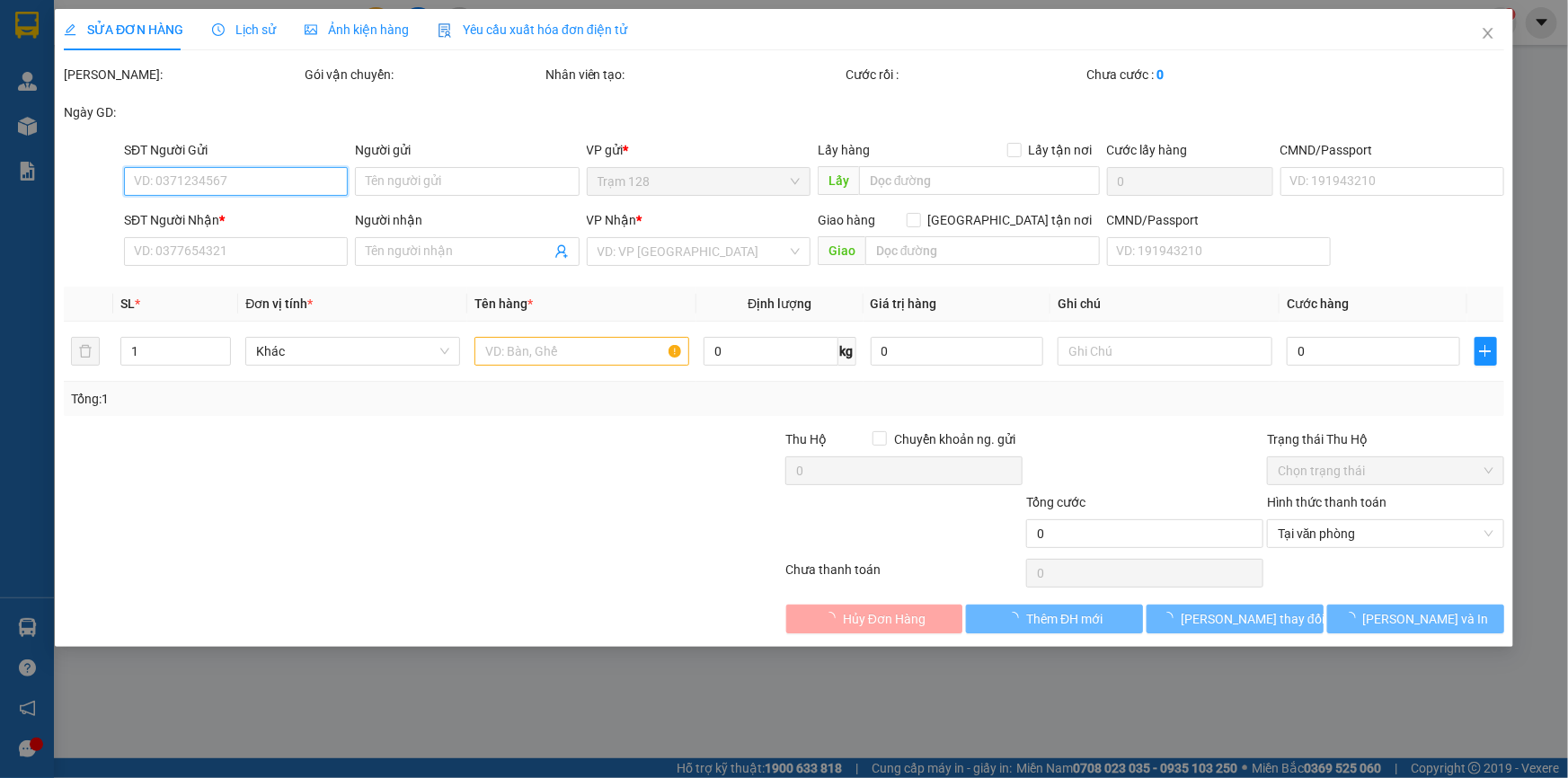
type input "02862725589"
type input "PK DENTAL LAB"
type input "066096008321"
type input "02516516789"
type input "nk [PERSON_NAME]"
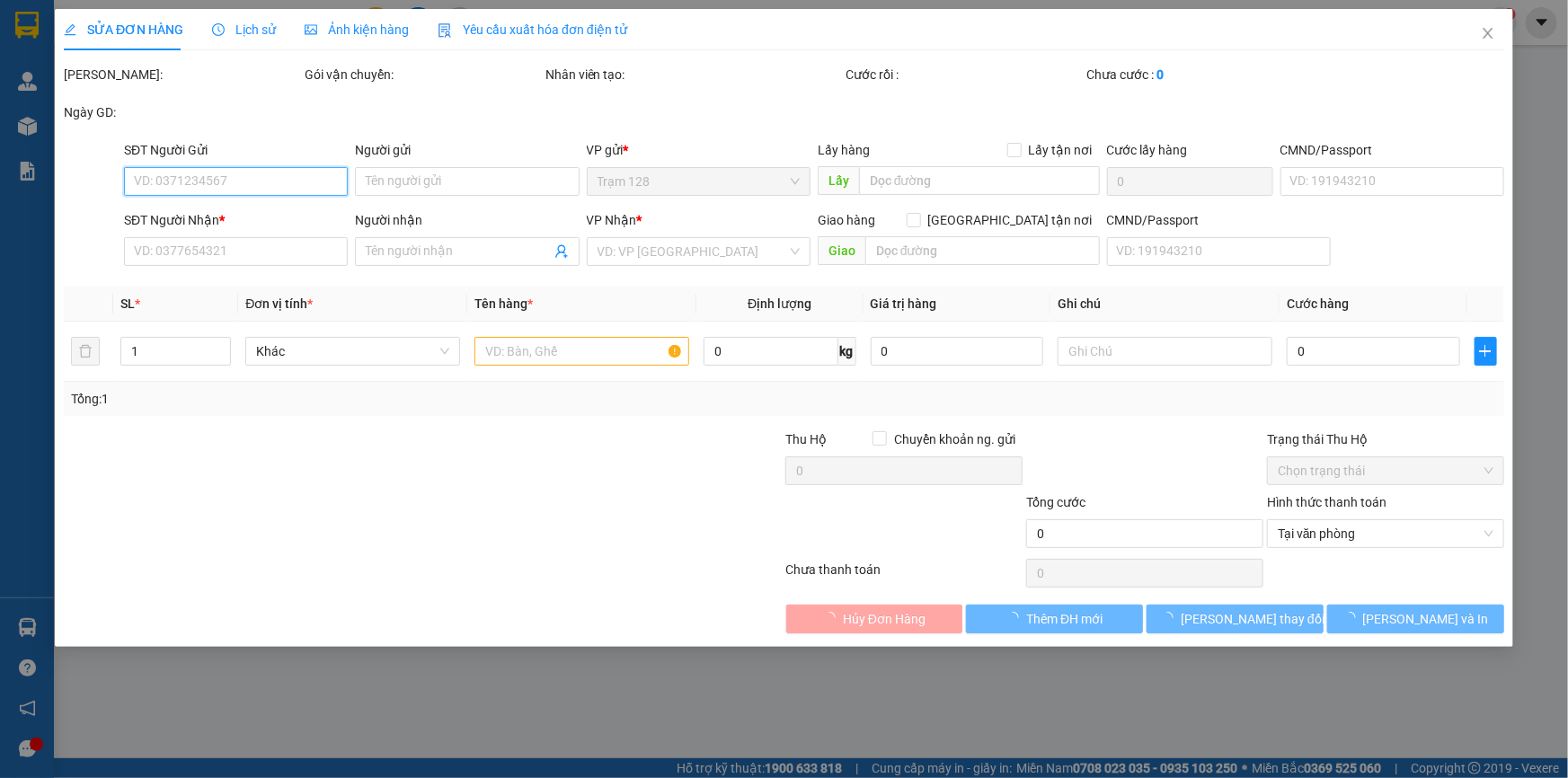
type input "40.000"
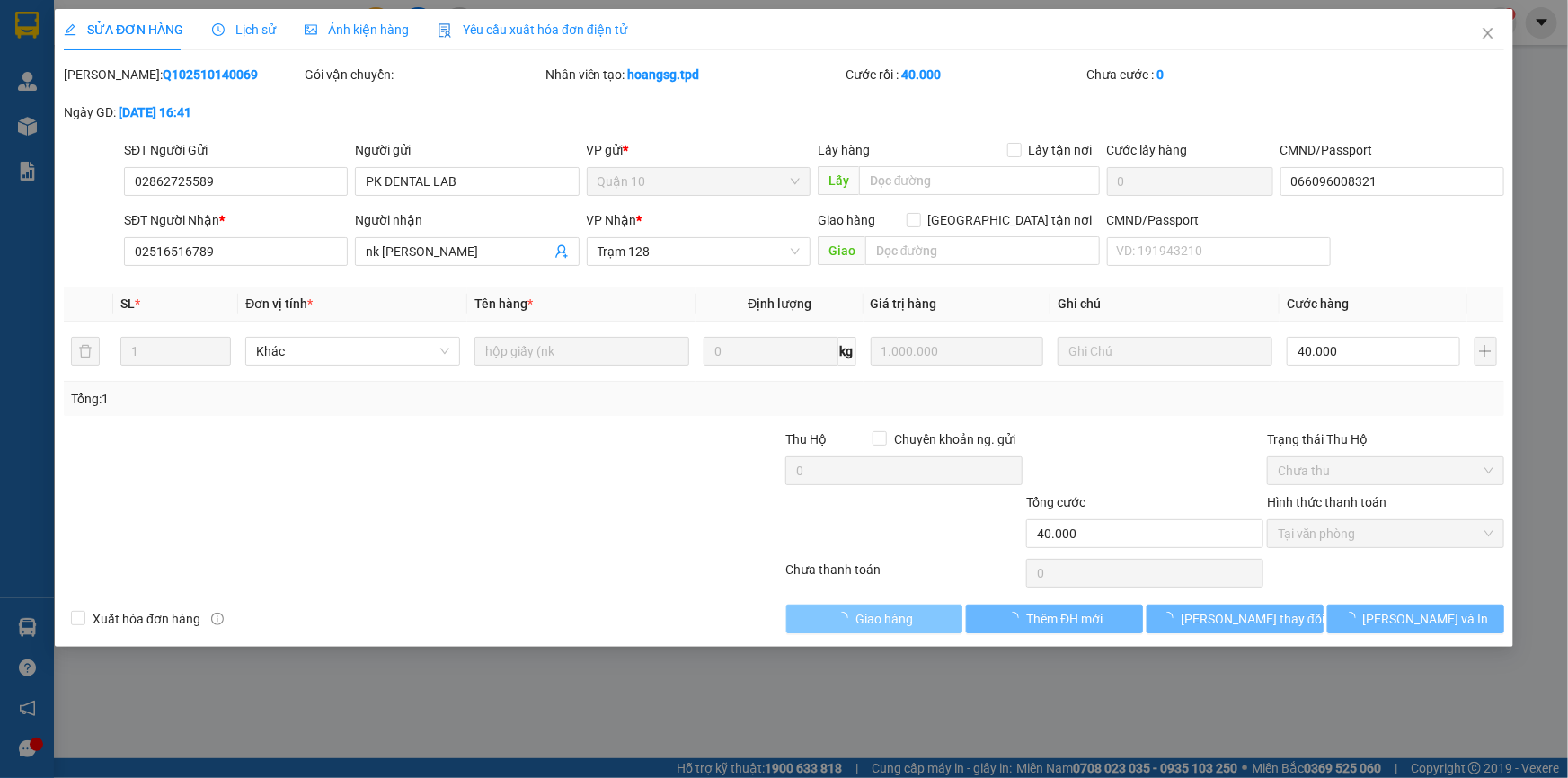
click at [904, 623] on span "Giao hàng" at bounding box center [884, 619] width 58 height 20
click at [904, 622] on span "Giao hàng" at bounding box center [884, 619] width 58 height 20
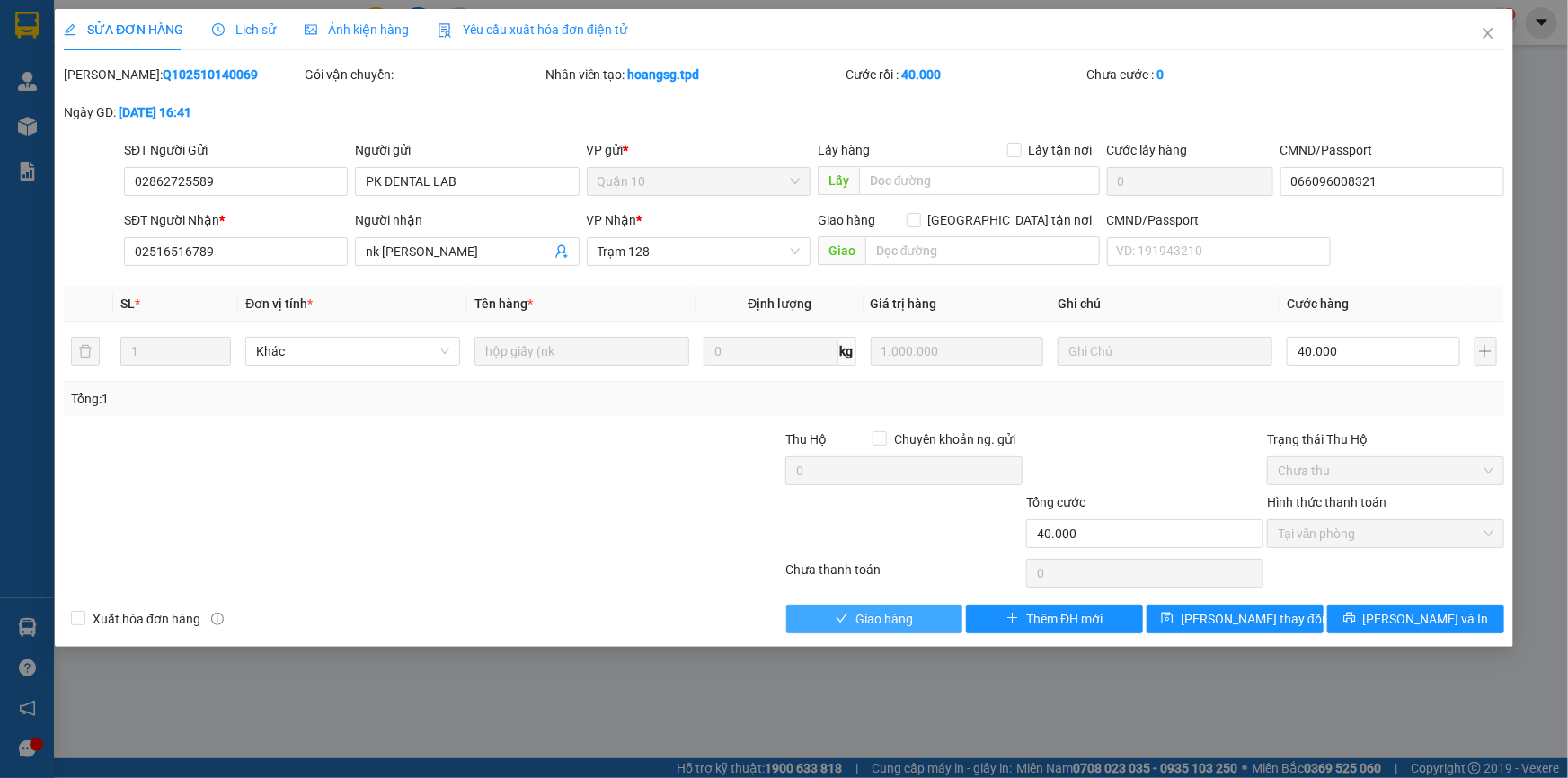
click at [905, 622] on span "Giao hàng" at bounding box center [884, 619] width 58 height 20
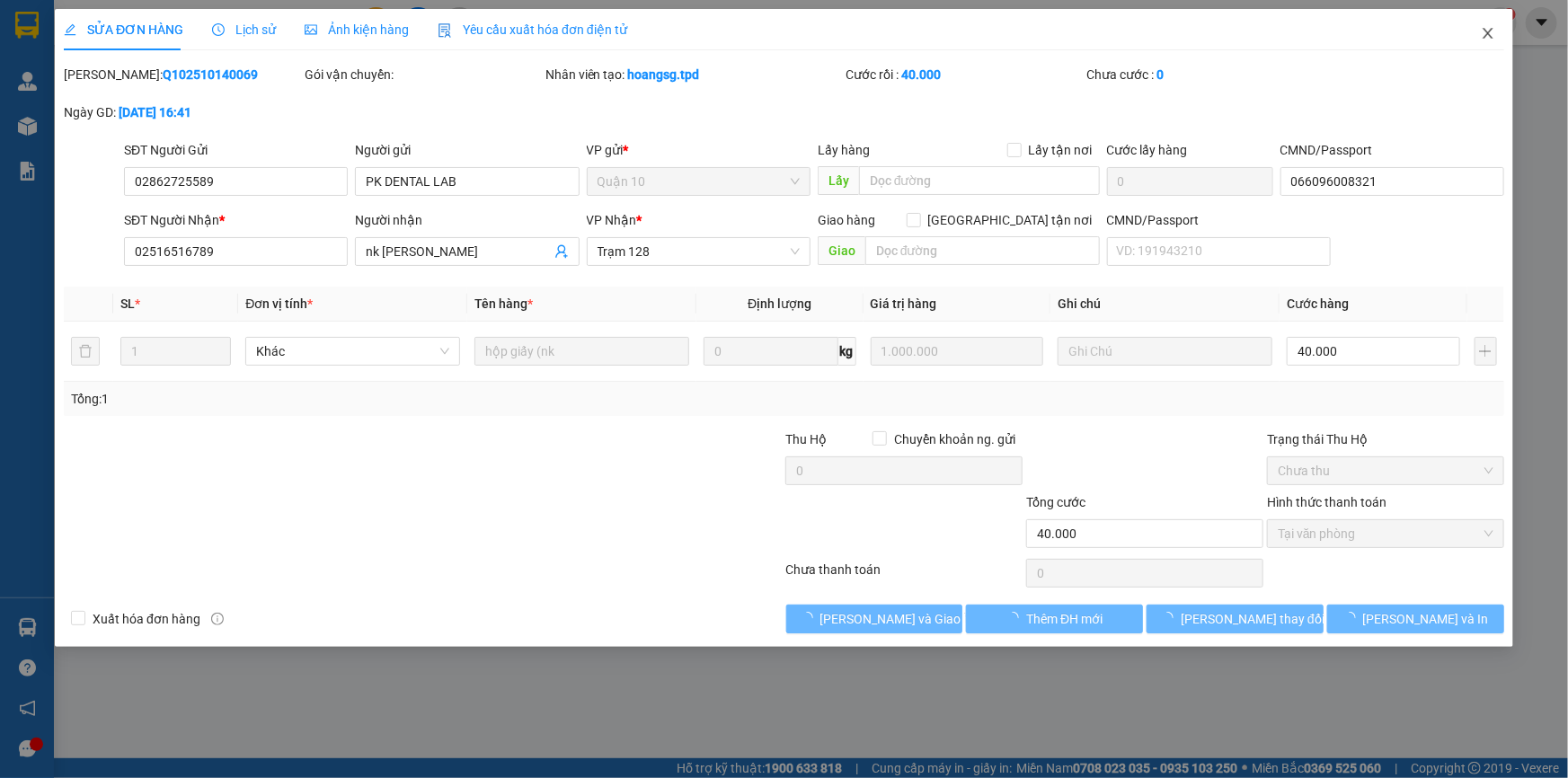
click at [1485, 34] on icon "close" at bounding box center [1488, 33] width 15 height 15
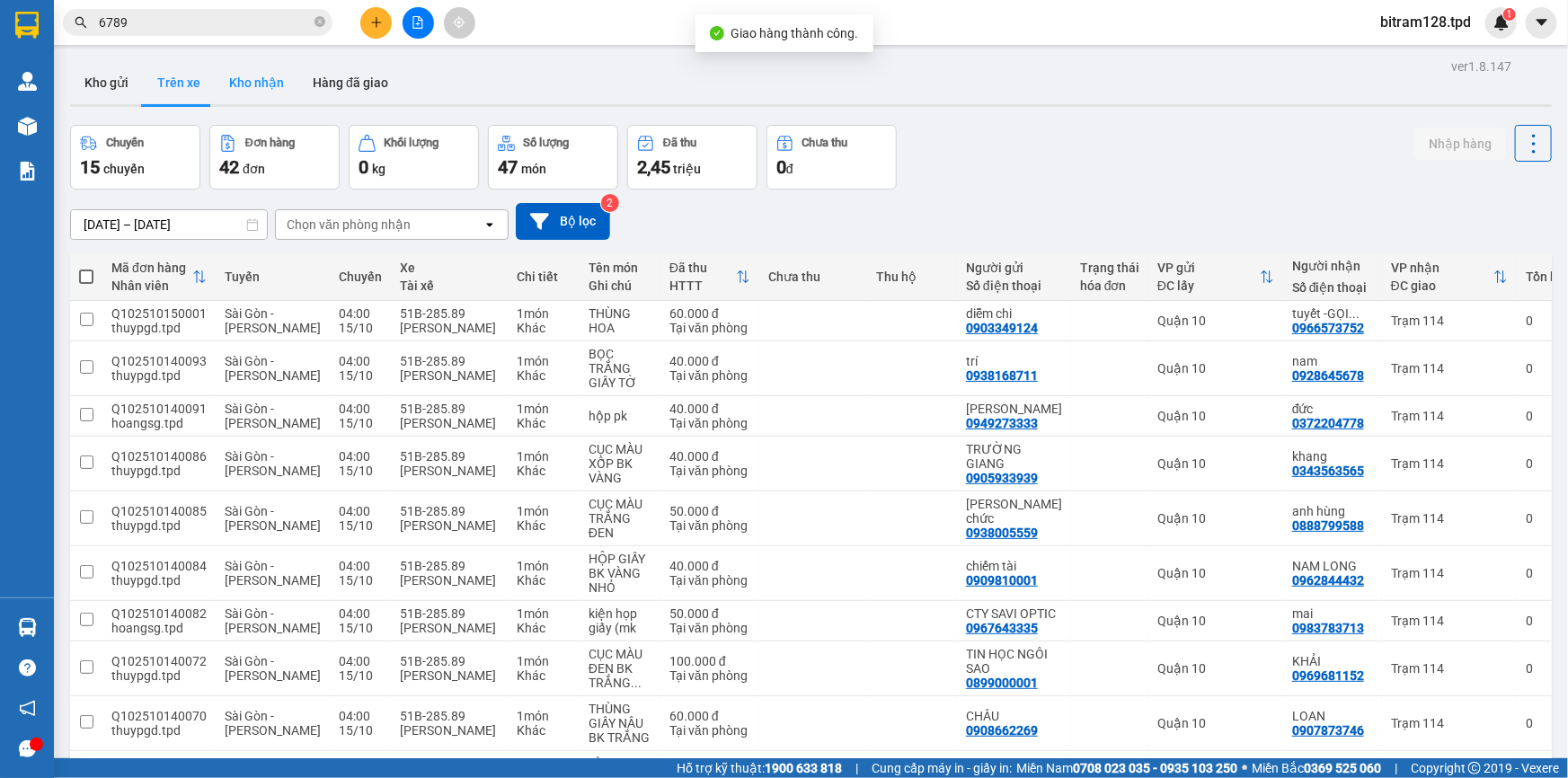
click at [263, 82] on button "Kho nhận" at bounding box center [256, 83] width 83 height 43
type input "[DATE] – [DATE]"
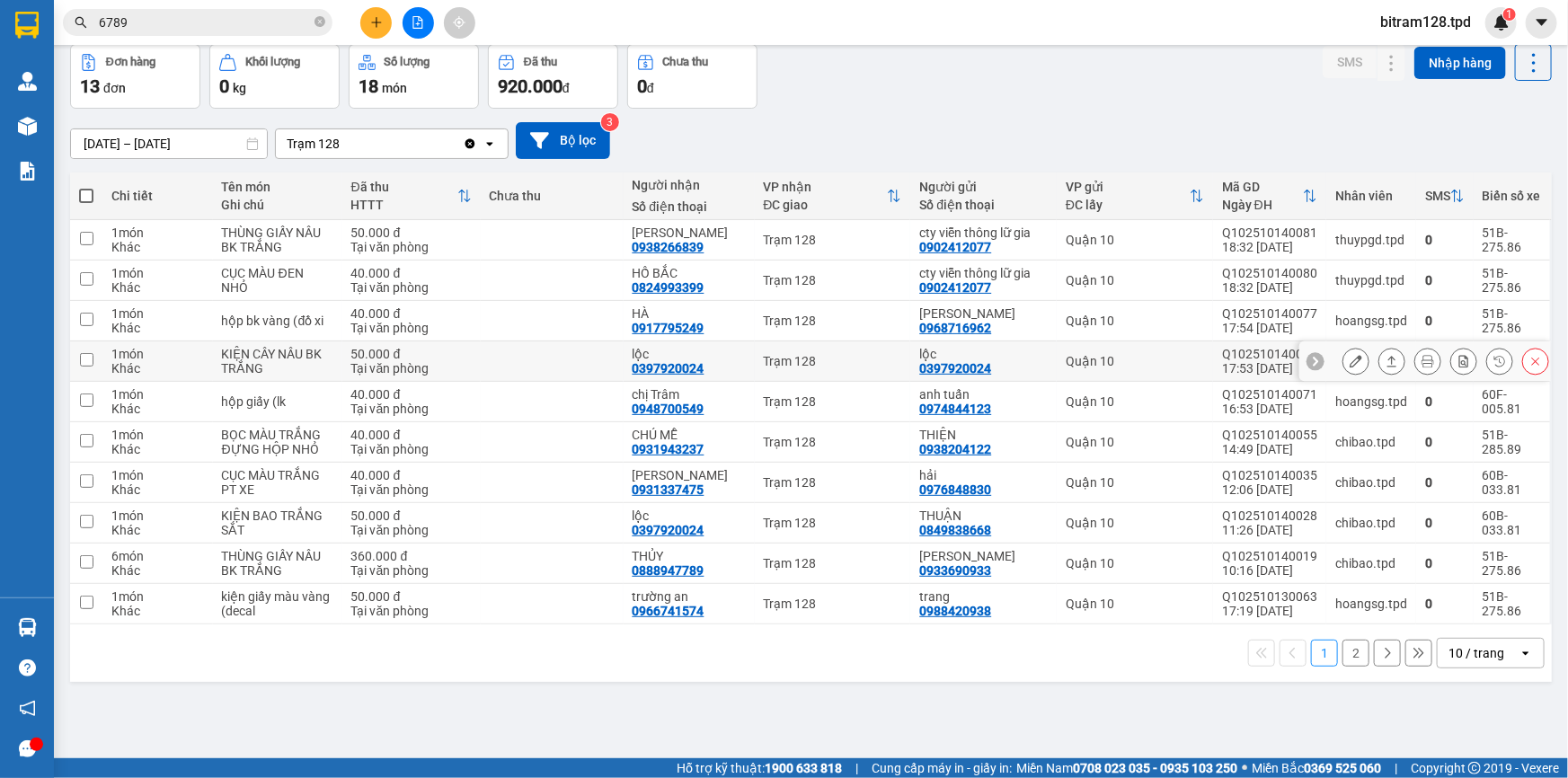
scroll to position [82, 0]
click at [1343, 649] on button "2" at bounding box center [1356, 652] width 27 height 27
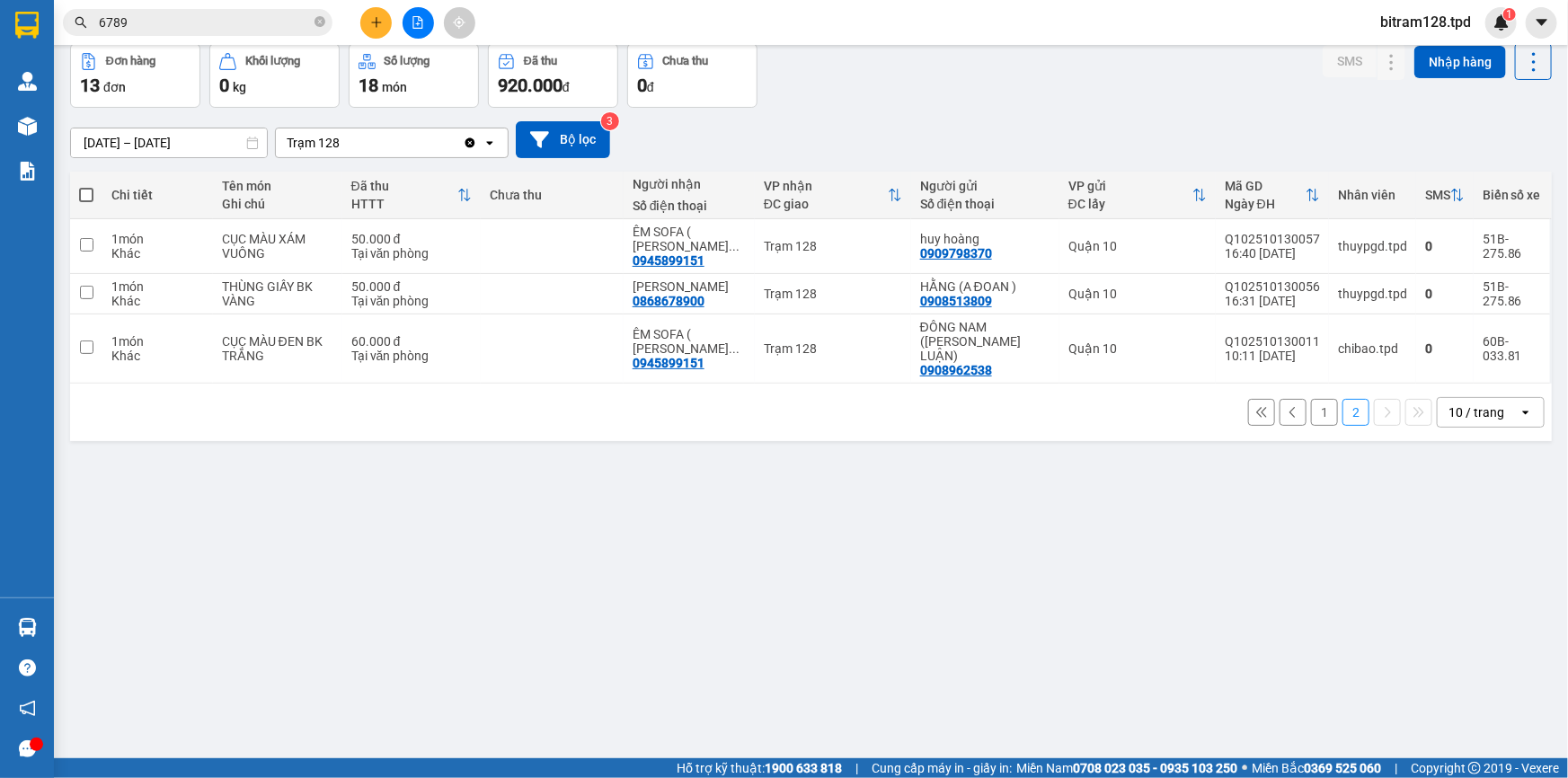
click at [841, 439] on div "ver 1.8.147 Kho gửi Trên xe Kho nhận Hàng đã giao Đơn hàng 13 đơn Khối lượng 0 …" at bounding box center [811, 361] width 1496 height 778
click at [843, 431] on div "ver 1.8.147 Kho gửi Trên xe Kho nhận Hàng đã giao Đơn hàng 13 đơn Khối lượng 0 …" at bounding box center [811, 361] width 1496 height 778
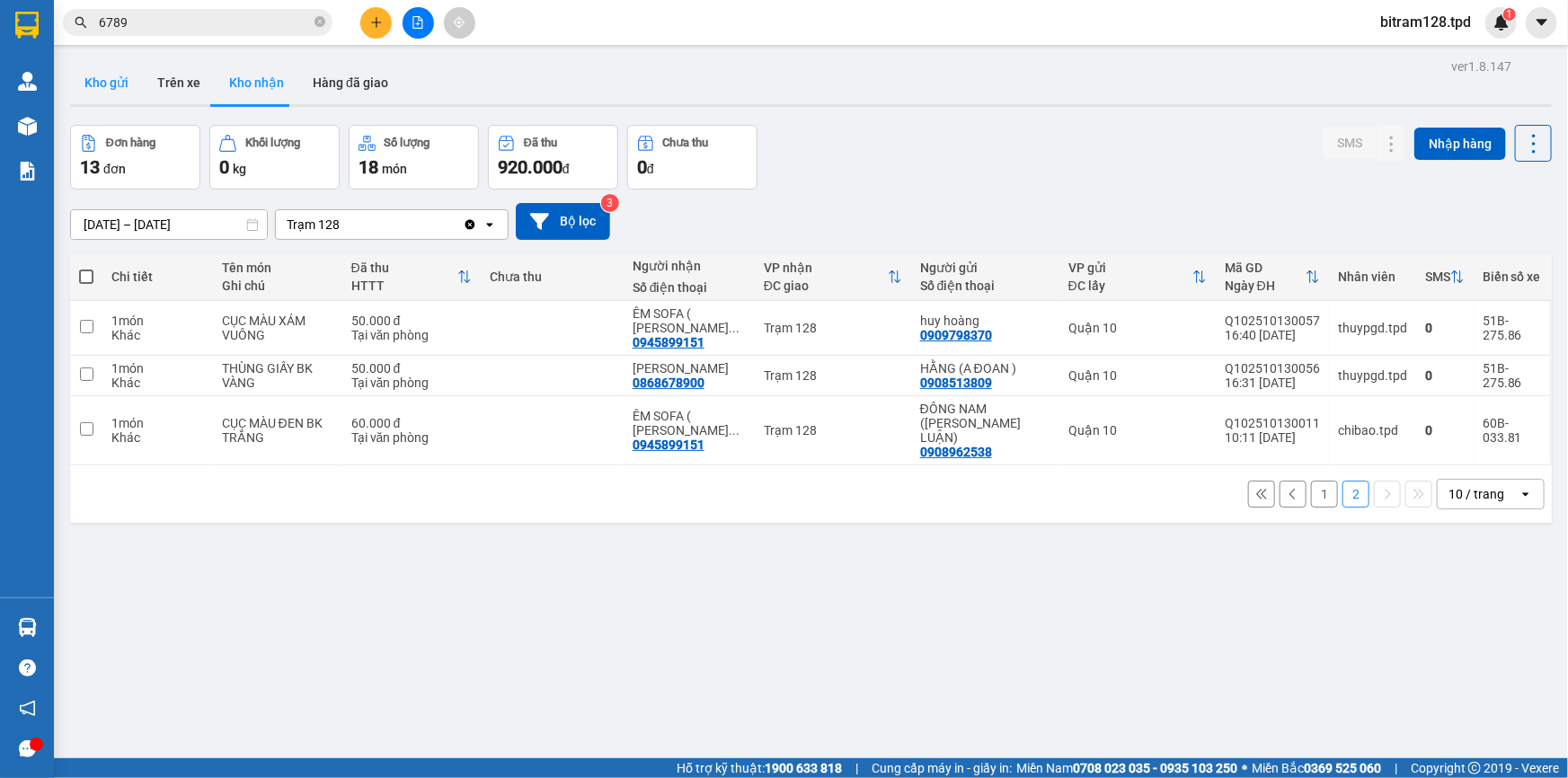
click at [126, 81] on button "Kho gửi" at bounding box center [106, 83] width 72 height 43
